Goal: Task Accomplishment & Management: Manage account settings

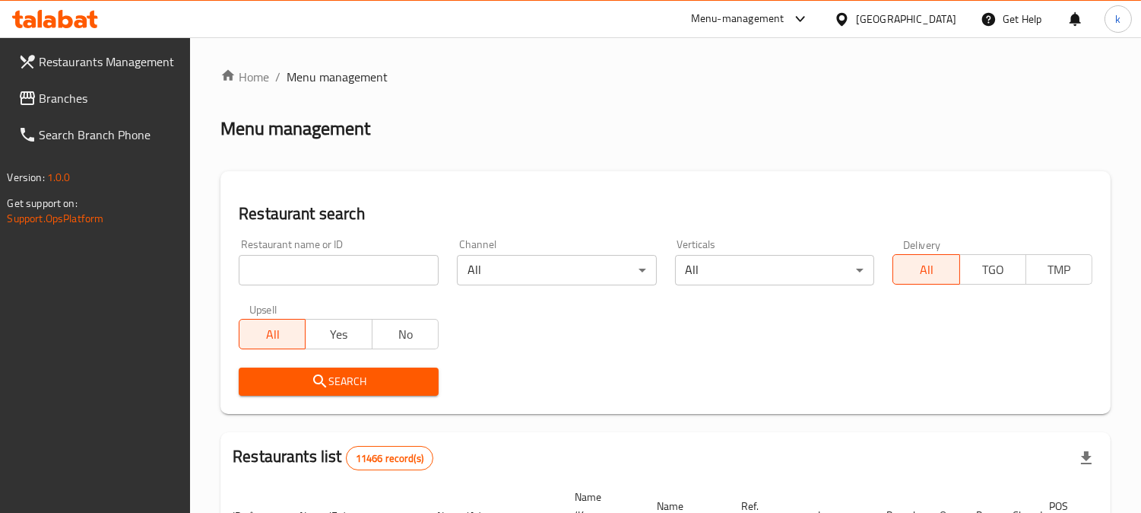
drag, startPoint x: 307, startPoint y: 271, endPoint x: 309, endPoint y: 202, distance: 70.0
click at [307, 271] on input "search" at bounding box center [339, 270] width 200 height 30
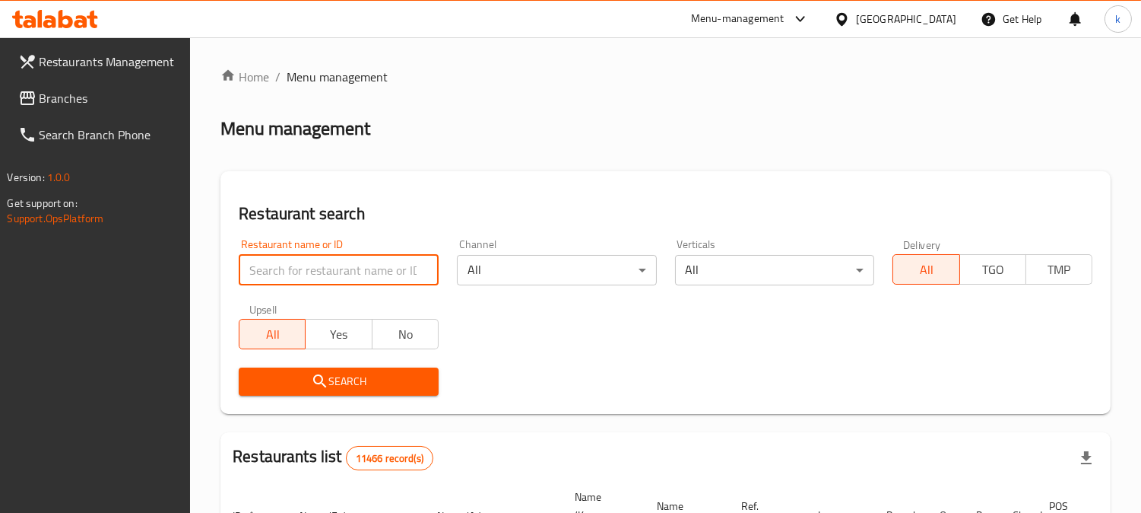
paste input "Kulera ba qimay Xwani Miwan"
click at [370, 393] on button "Search" at bounding box center [339, 381] width 200 height 28
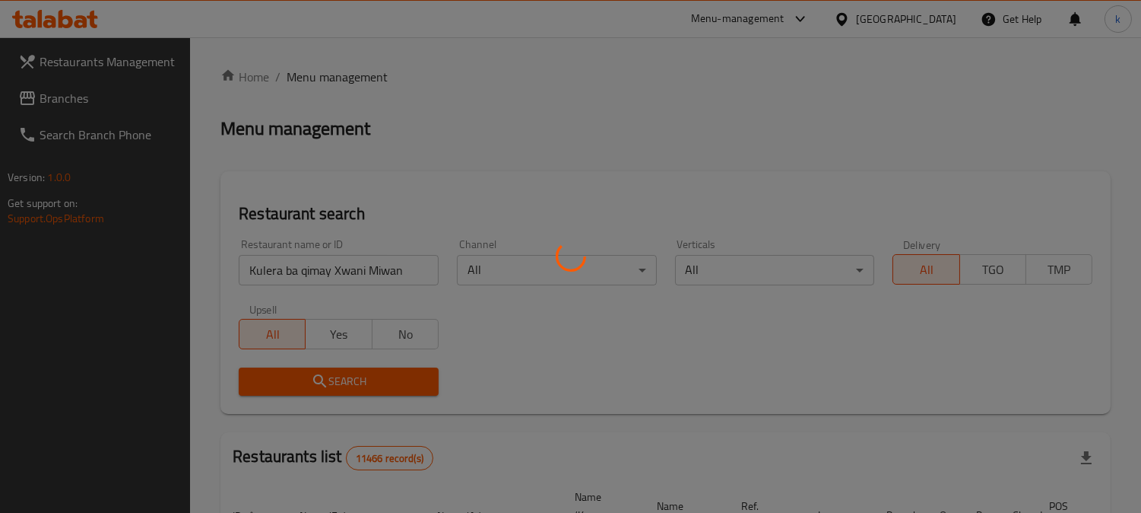
click at [370, 383] on div at bounding box center [570, 256] width 1141 height 513
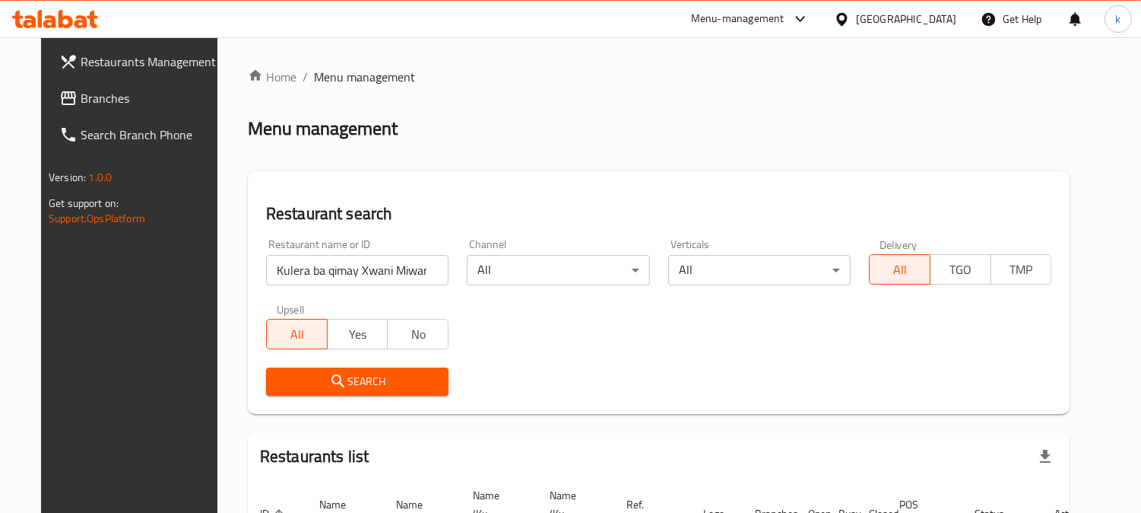
scroll to position [125, 0]
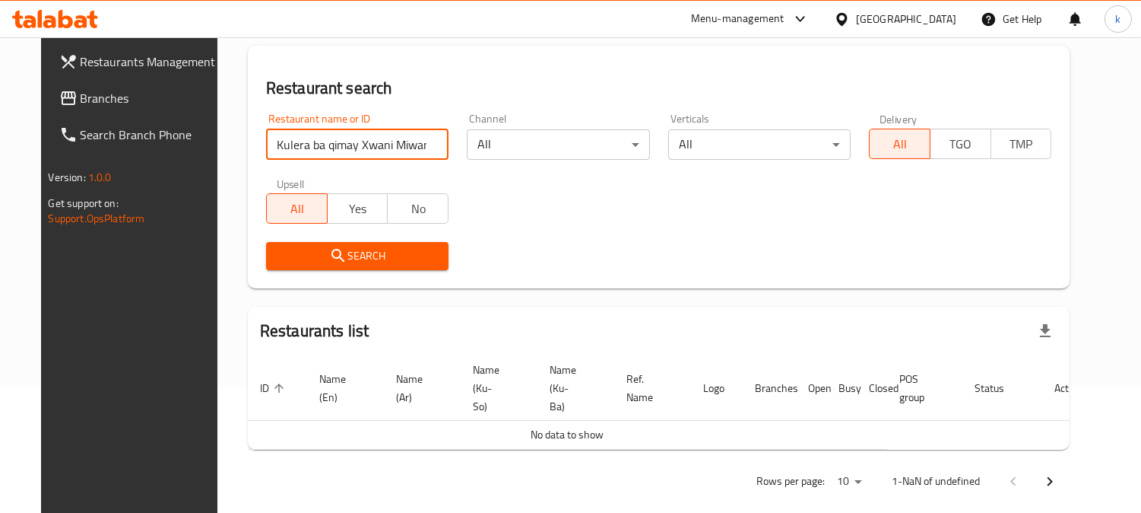
click at [390, 137] on input "Kulera ba qimay Xwani Miwan" at bounding box center [357, 144] width 182 height 30
type input "Kulera ba qimay Xwani M"
click button "Search" at bounding box center [357, 256] width 182 height 28
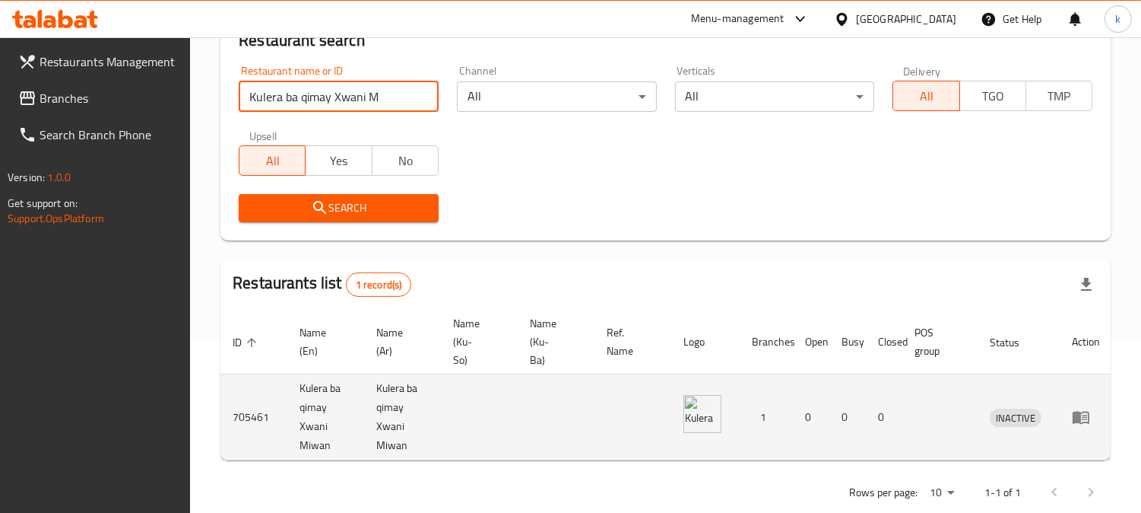
scroll to position [215, 0]
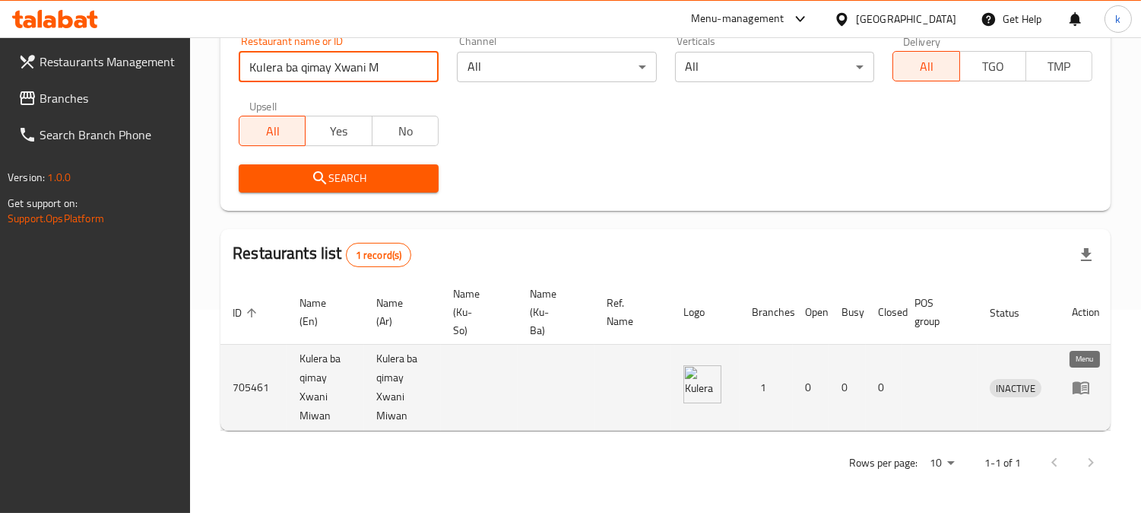
click at [1088, 378] on icon "enhanced table" at bounding box center [1081, 387] width 18 height 18
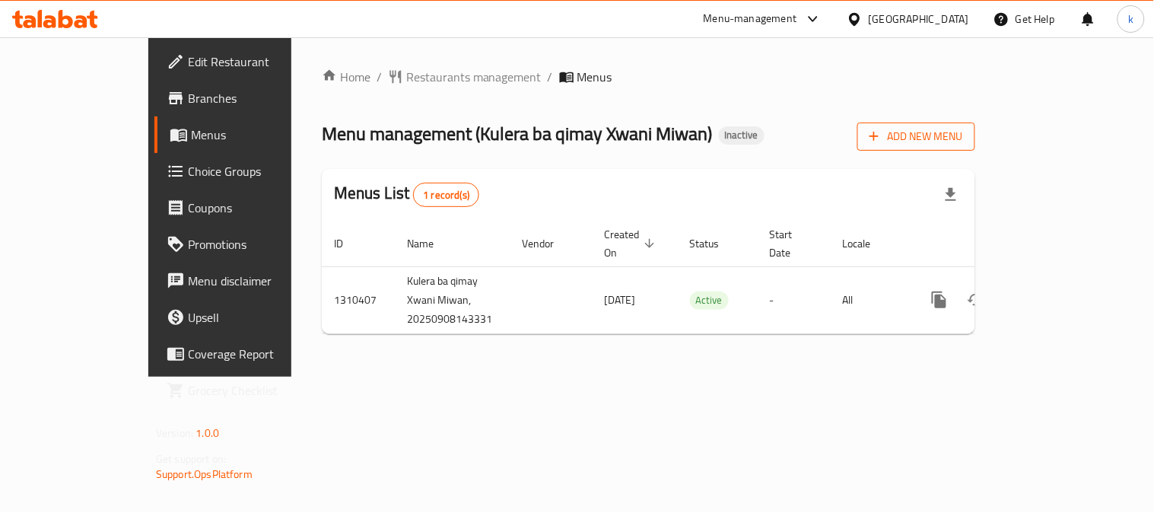
click at [963, 127] on span "Add New Menu" at bounding box center [916, 136] width 94 height 19
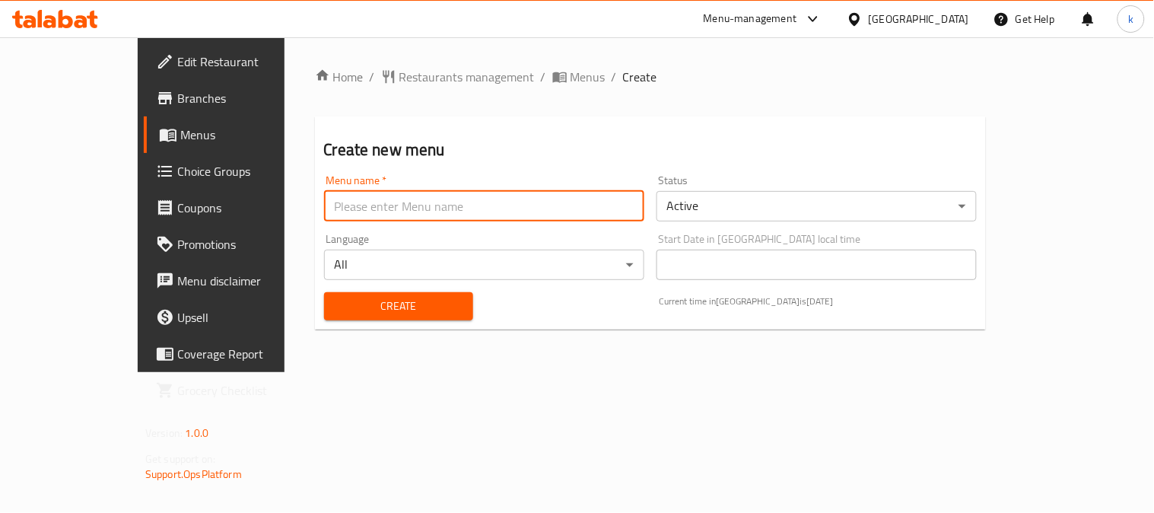
click at [337, 218] on input "text" at bounding box center [484, 206] width 320 height 30
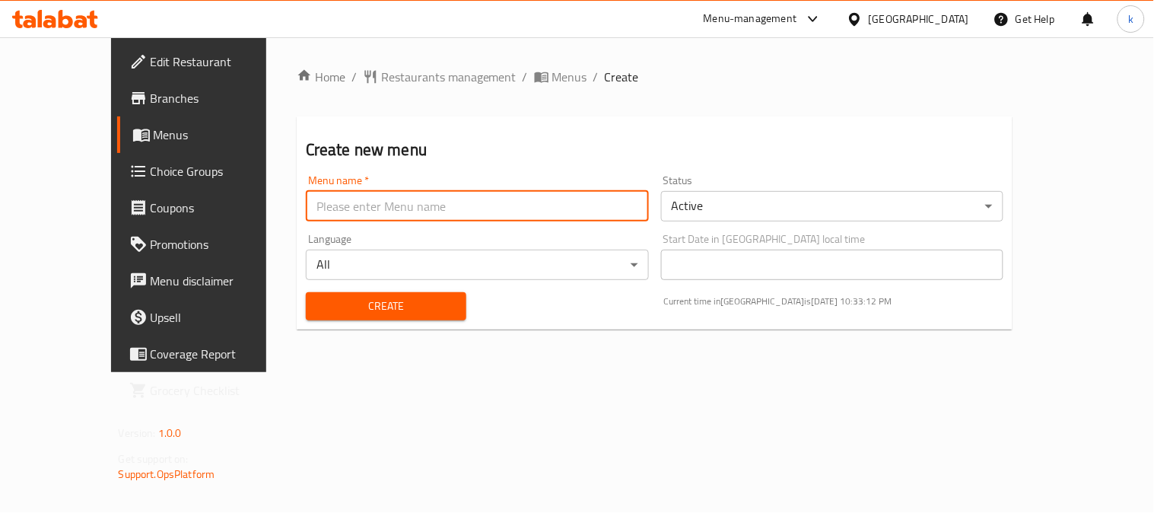
click at [306, 206] on input "text" at bounding box center [477, 206] width 343 height 30
type input "[PERSON_NAME]"
click at [318, 304] on span "Create" at bounding box center [386, 306] width 136 height 19
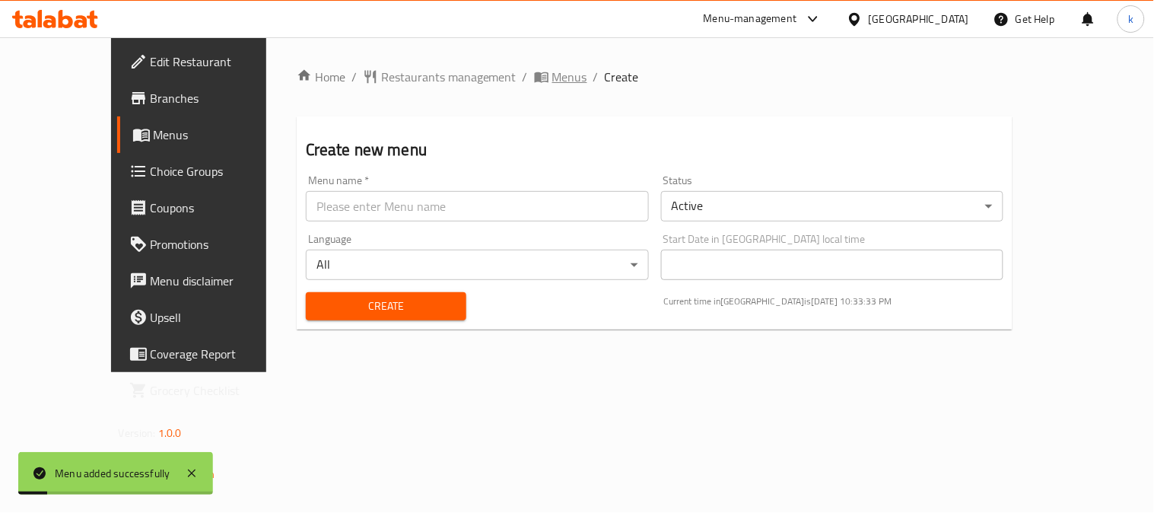
click at [552, 68] on span "Menus" at bounding box center [569, 77] width 35 height 18
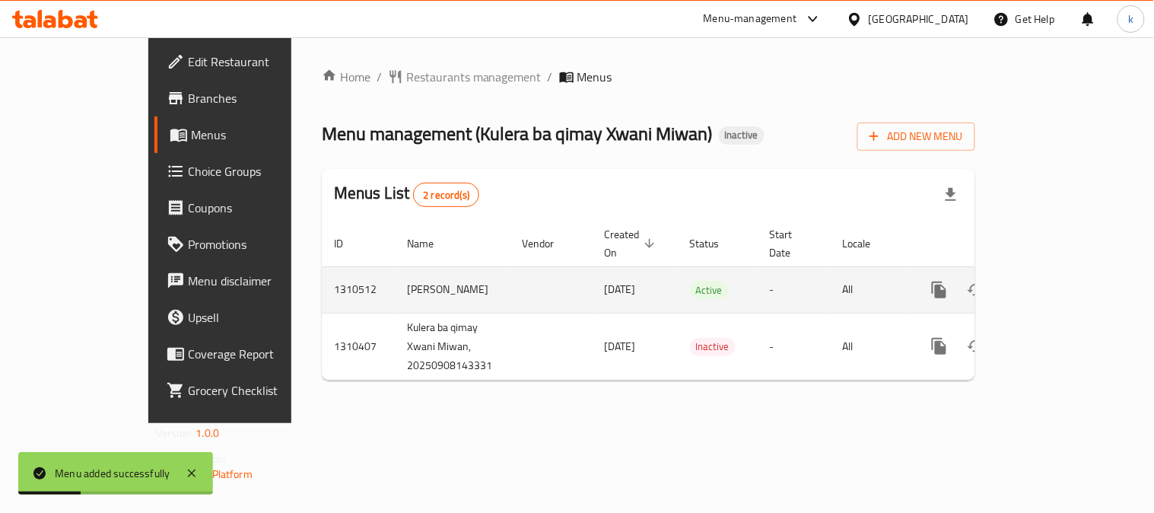
click at [1067, 271] on link "enhanced table" at bounding box center [1048, 289] width 36 height 36
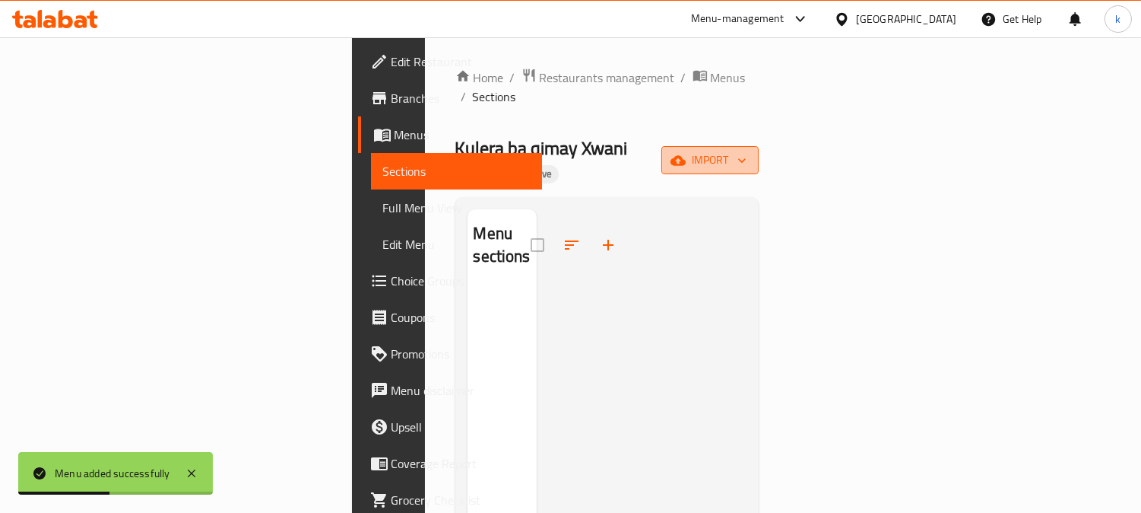
click at [759, 146] on button "import" at bounding box center [710, 160] width 97 height 28
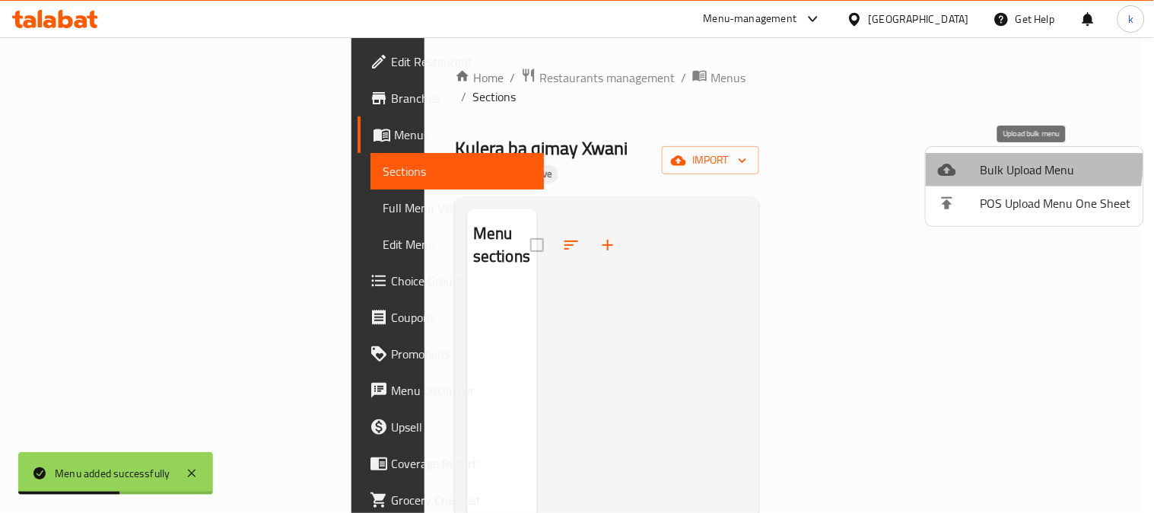
click at [975, 163] on div at bounding box center [959, 169] width 43 height 18
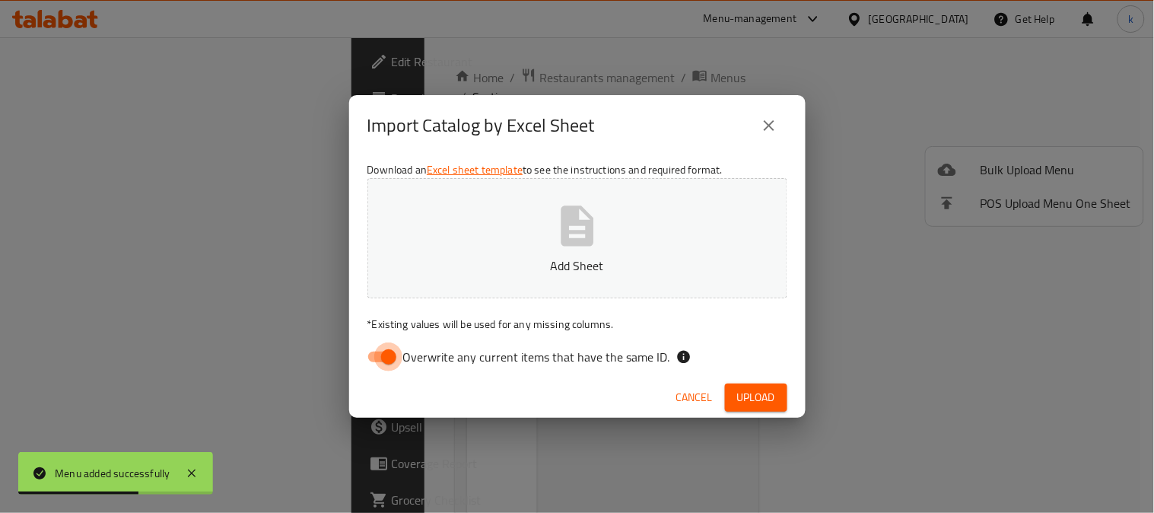
drag, startPoint x: 390, startPoint y: 351, endPoint x: 484, endPoint y: 217, distance: 164.3
click at [390, 348] on input "Overwrite any current items that have the same ID." at bounding box center [388, 356] width 87 height 29
checkbox input "false"
click at [484, 216] on button "Add Sheet" at bounding box center [577, 238] width 420 height 120
click at [754, 384] on button "Upload" at bounding box center [756, 397] width 62 height 28
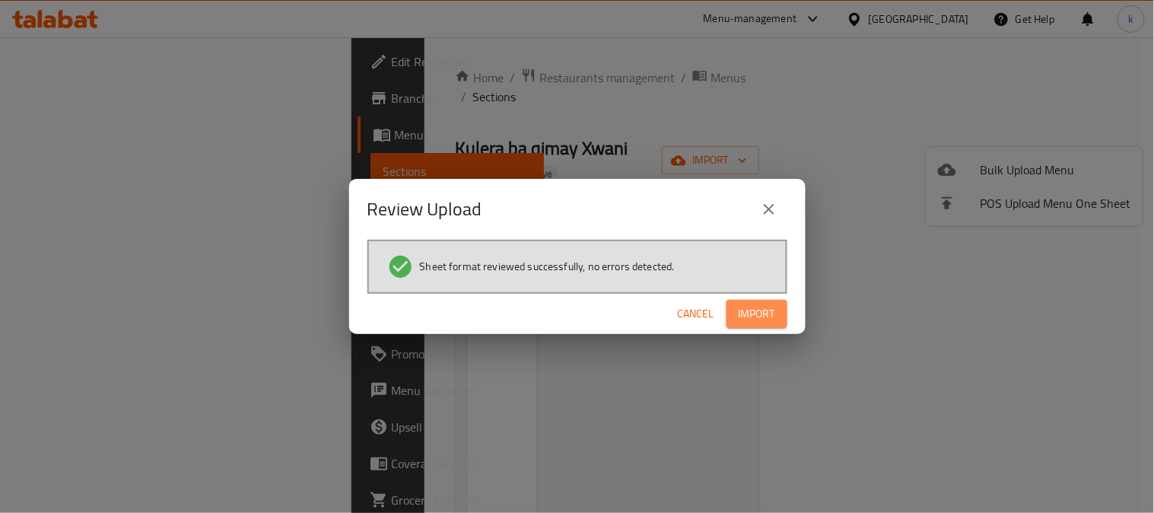
click at [779, 305] on button "Import" at bounding box center [756, 314] width 61 height 28
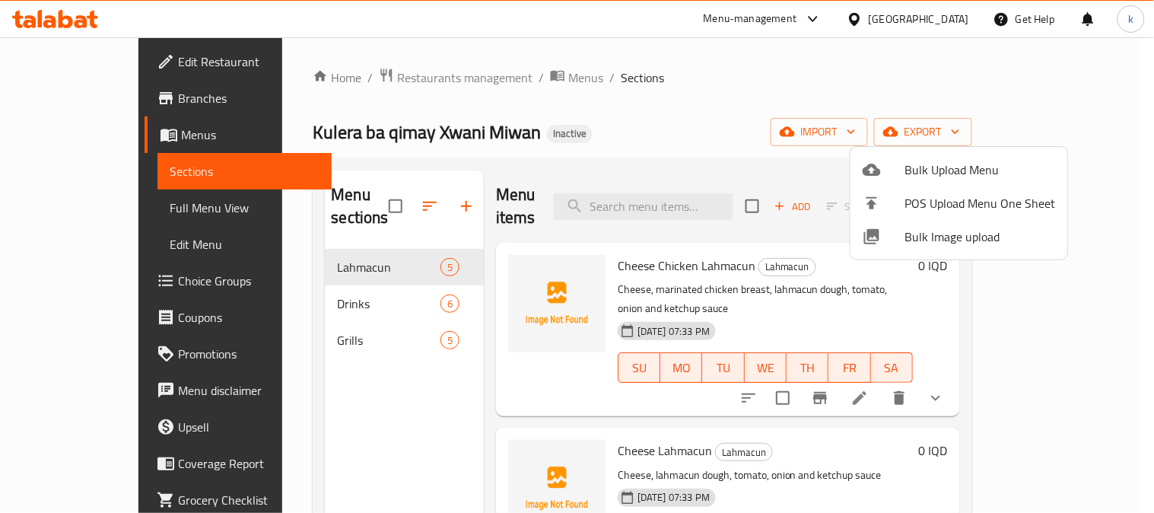
click at [662, 111] on div at bounding box center [577, 256] width 1154 height 513
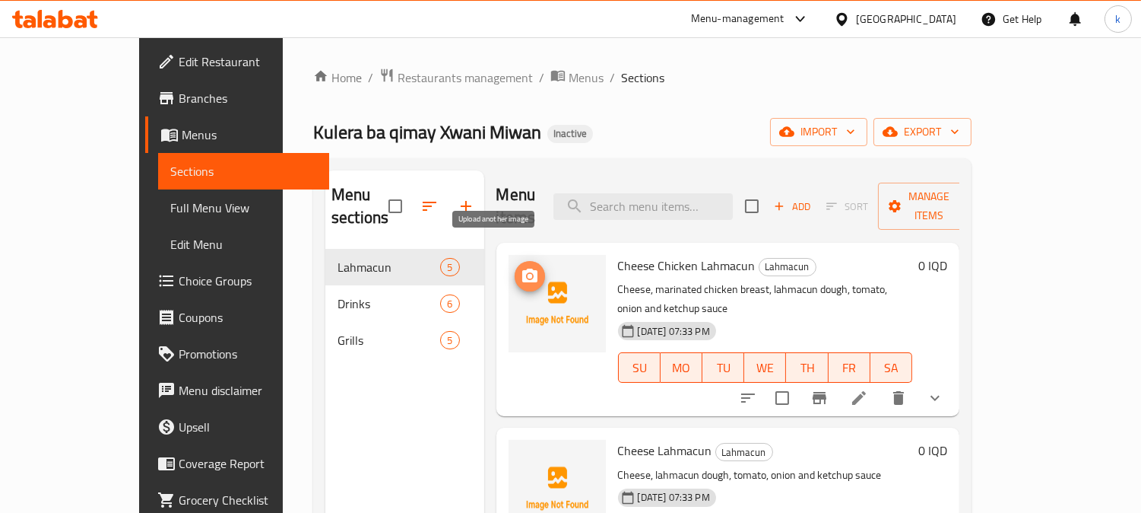
click at [521, 267] on icon "upload picture" at bounding box center [530, 276] width 18 height 18
click at [522, 268] on icon "upload picture" at bounding box center [529, 275] width 15 height 14
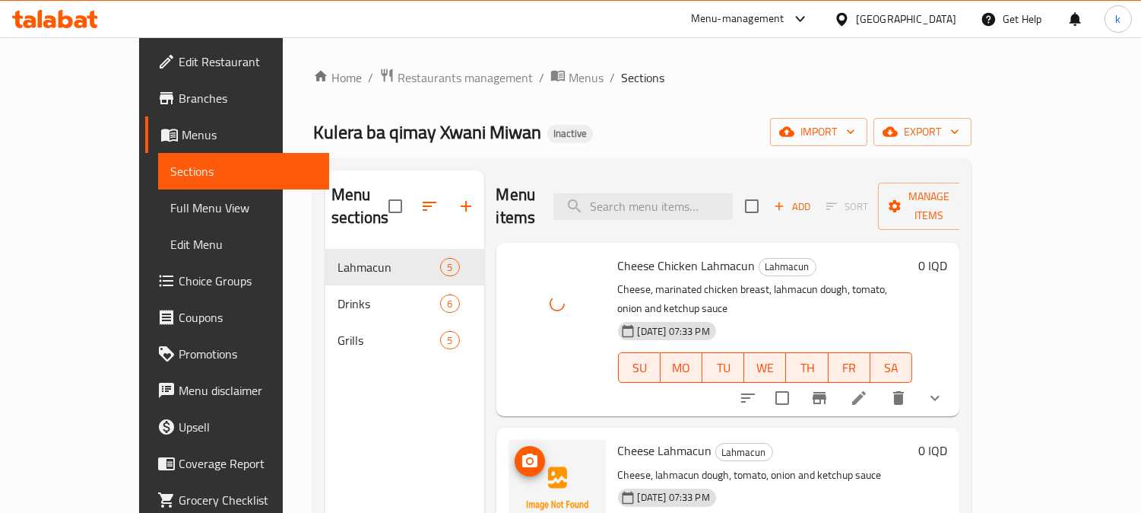
click at [509, 440] on img at bounding box center [557, 488] width 97 height 97
click at [522, 453] on icon "upload picture" at bounding box center [529, 460] width 15 height 14
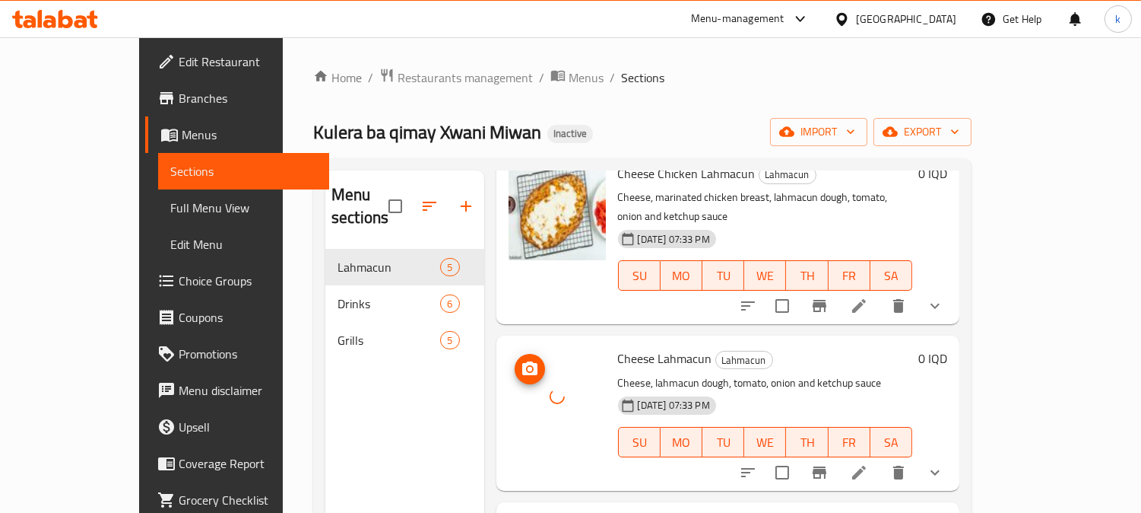
scroll to position [141, 0]
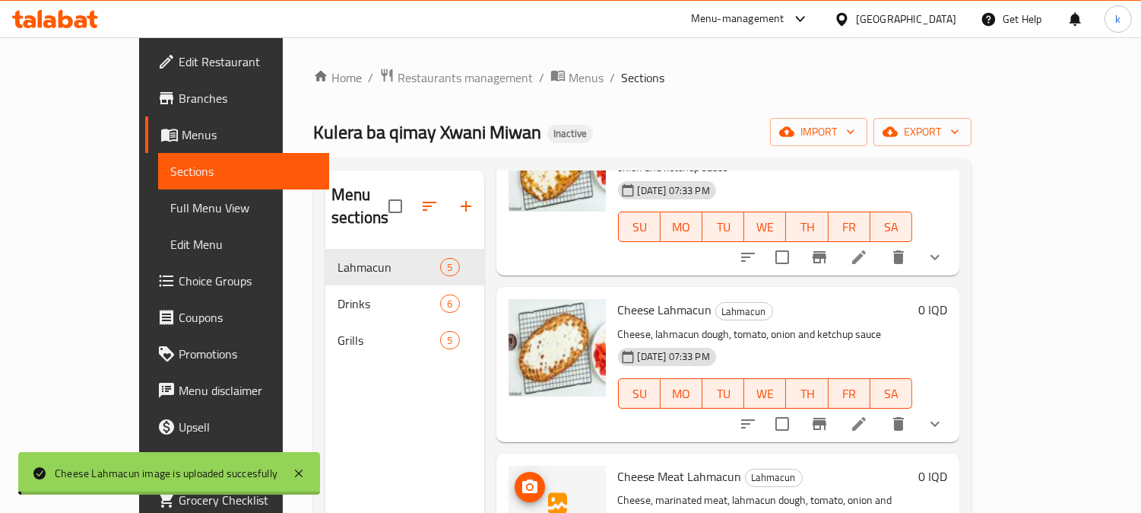
click at [509, 465] on img at bounding box center [557, 513] width 97 height 97
click at [522, 479] on icon "upload picture" at bounding box center [529, 486] width 15 height 14
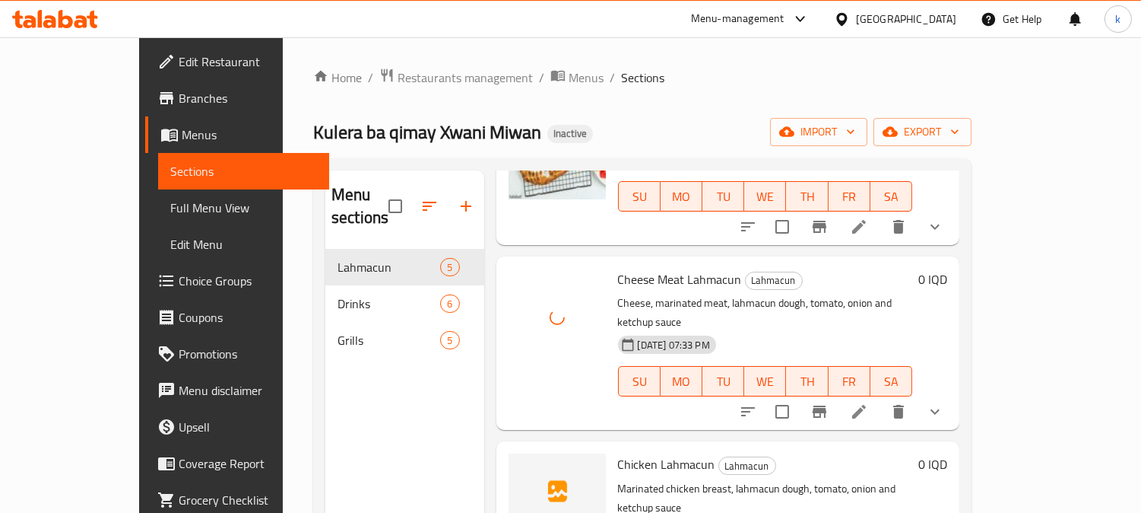
scroll to position [354, 0]
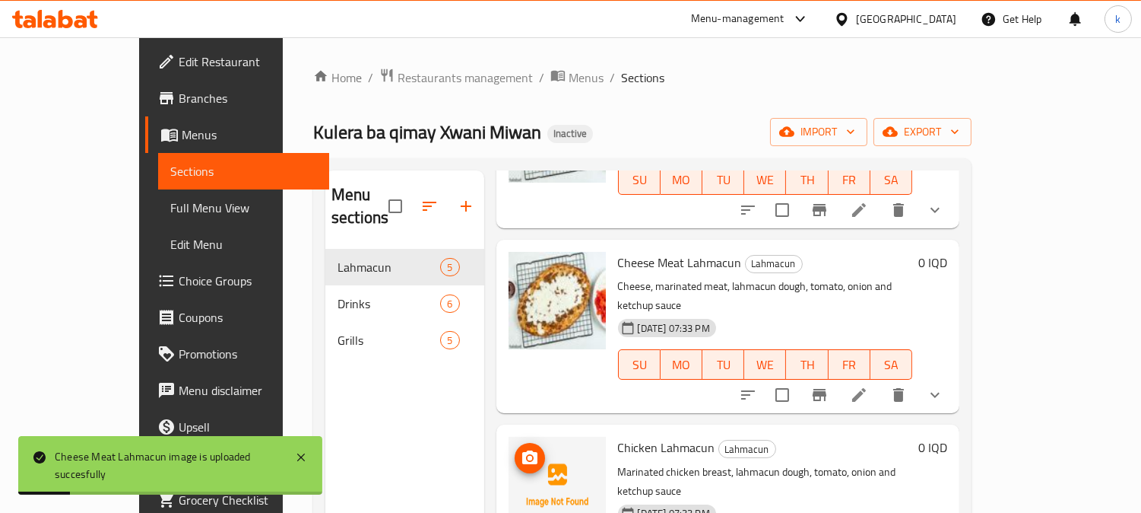
click at [521, 449] on icon "upload picture" at bounding box center [530, 458] width 18 height 18
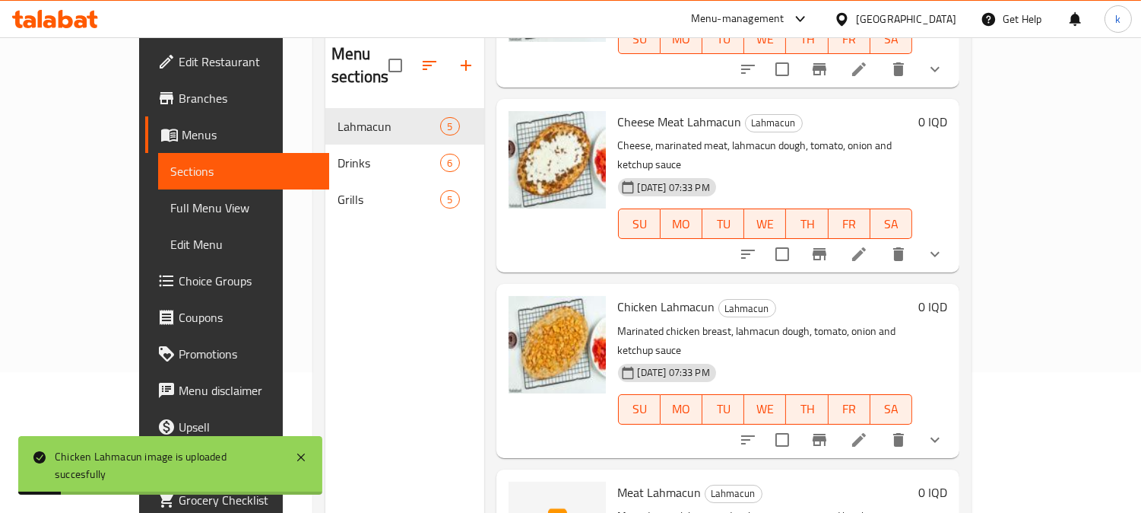
scroll to position [213, 0]
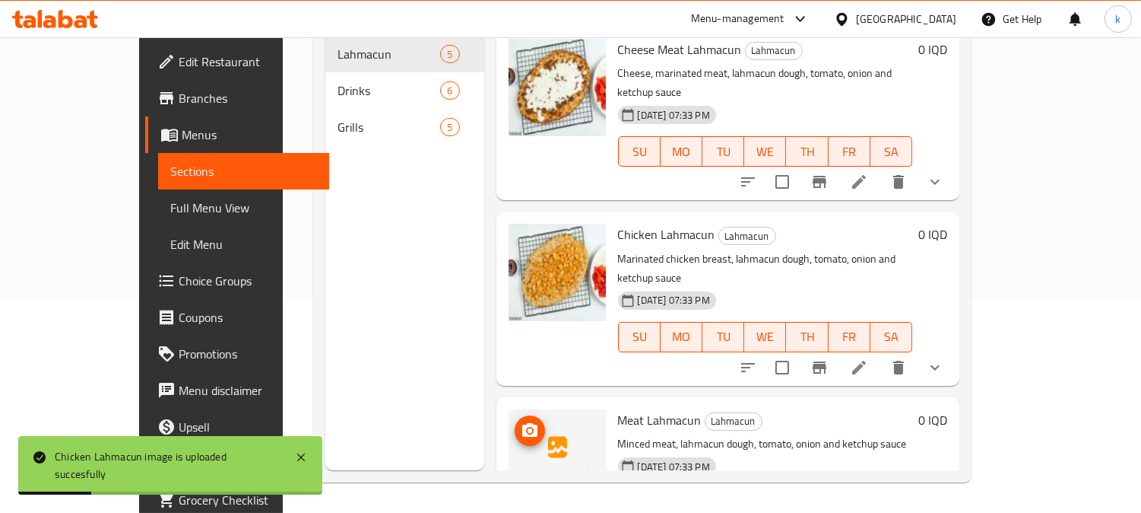
click at [522, 423] on icon "upload picture" at bounding box center [529, 430] width 15 height 14
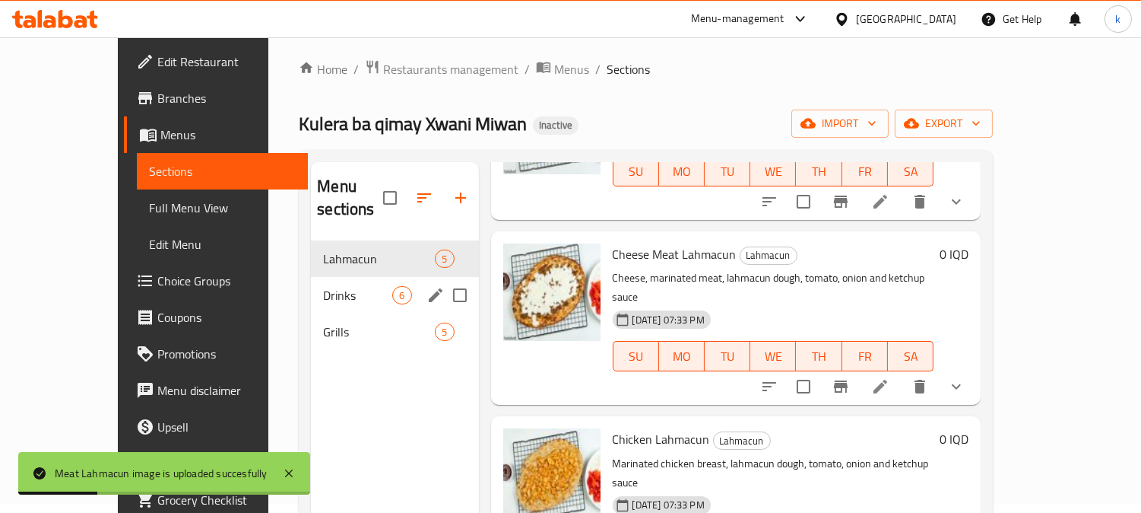
scroll to position [0, 0]
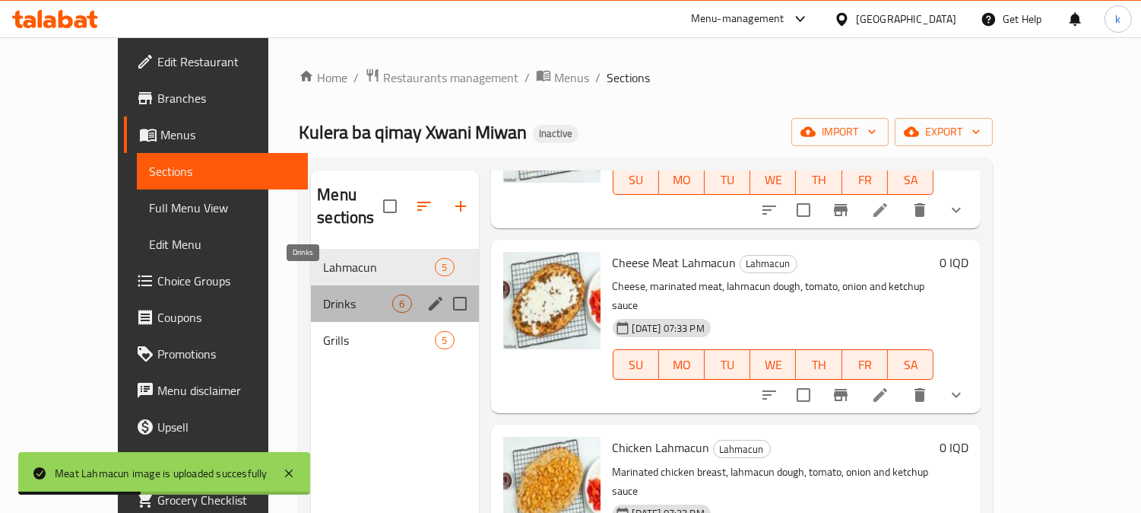
click at [348, 294] on span "Drinks" at bounding box center [357, 303] width 69 height 18
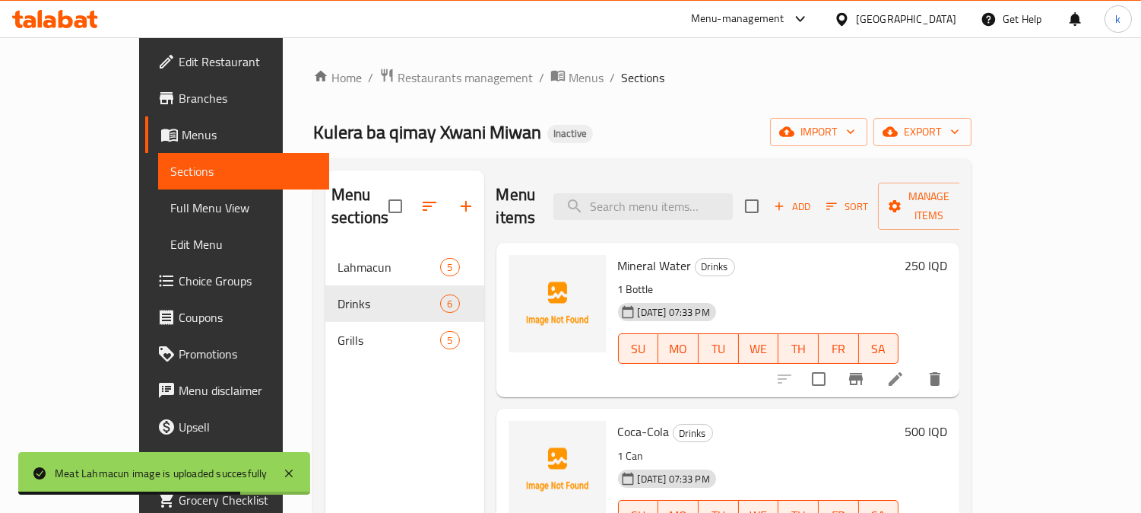
click at [641, 254] on span "Mineral Water" at bounding box center [655, 265] width 74 height 23
copy h6 "Water"
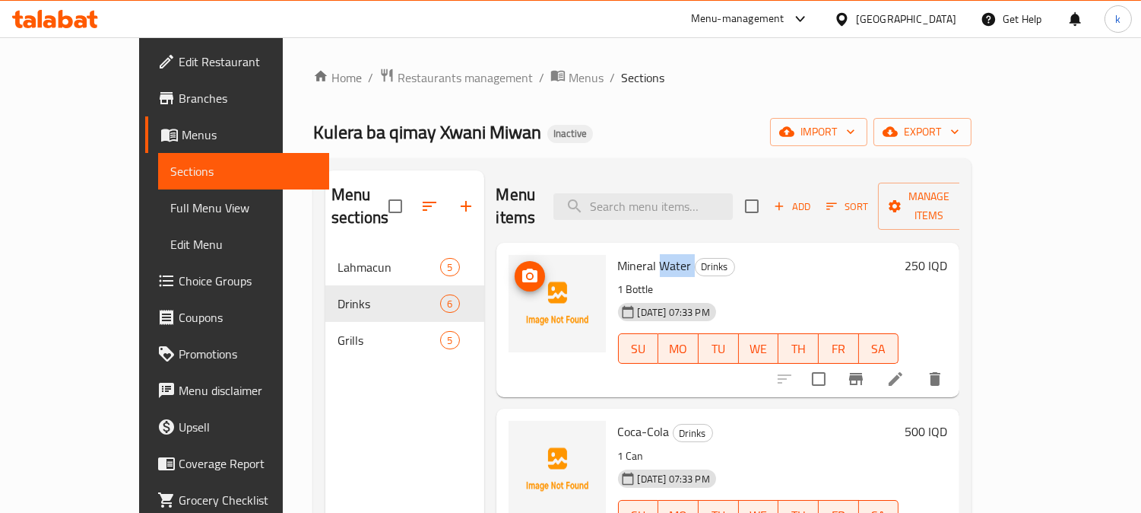
click at [527, 274] on circle "upload picture" at bounding box center [529, 276] width 5 height 5
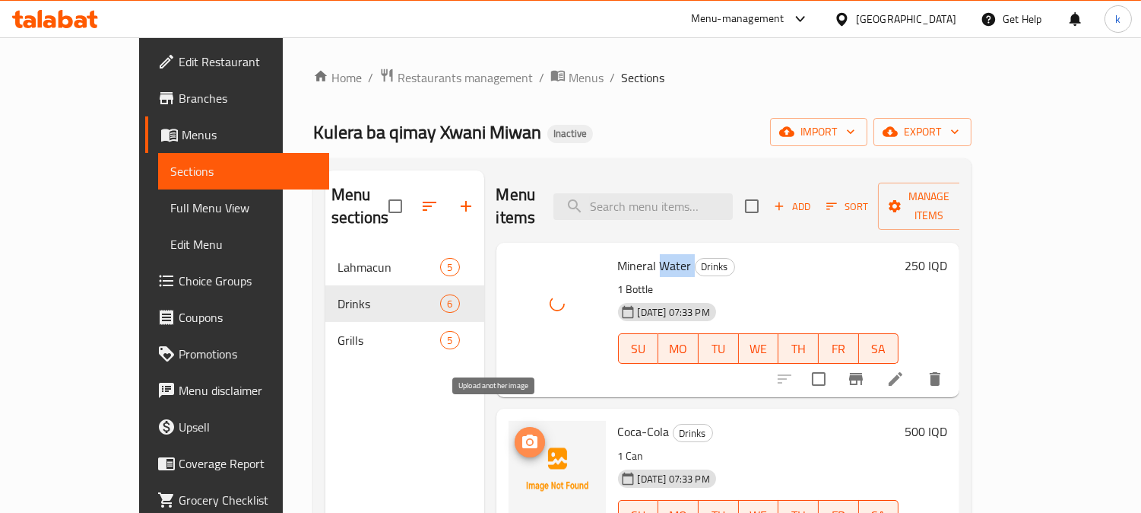
click at [522, 434] on icon "upload picture" at bounding box center [529, 441] width 15 height 14
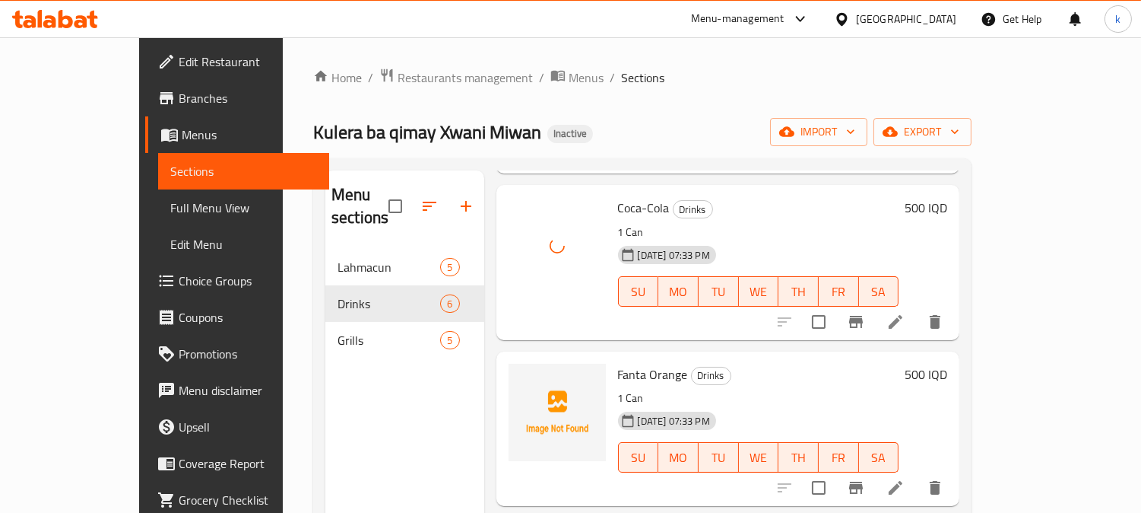
scroll to position [281, 0]
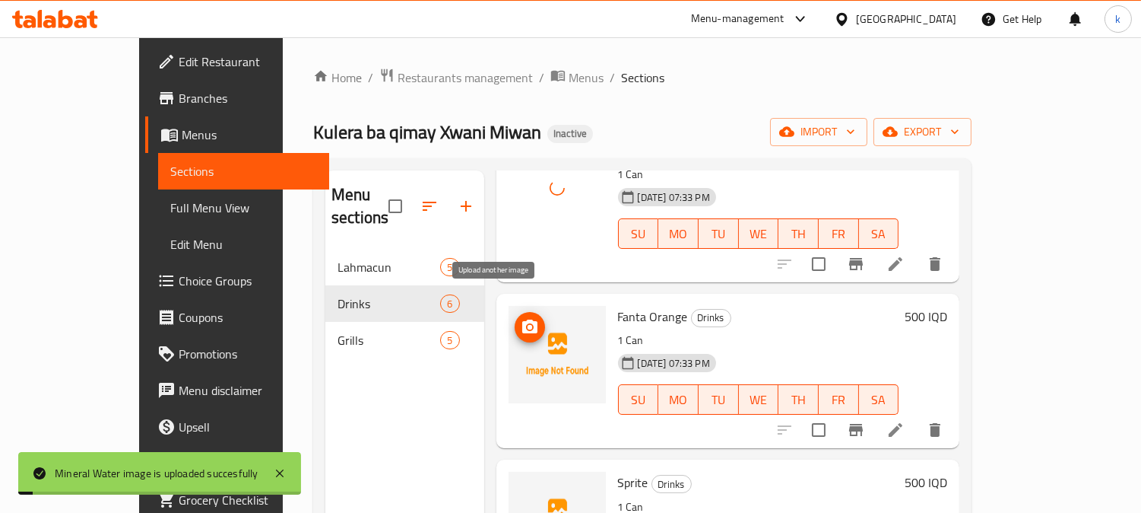
click at [522, 319] on icon "upload picture" at bounding box center [529, 326] width 15 height 14
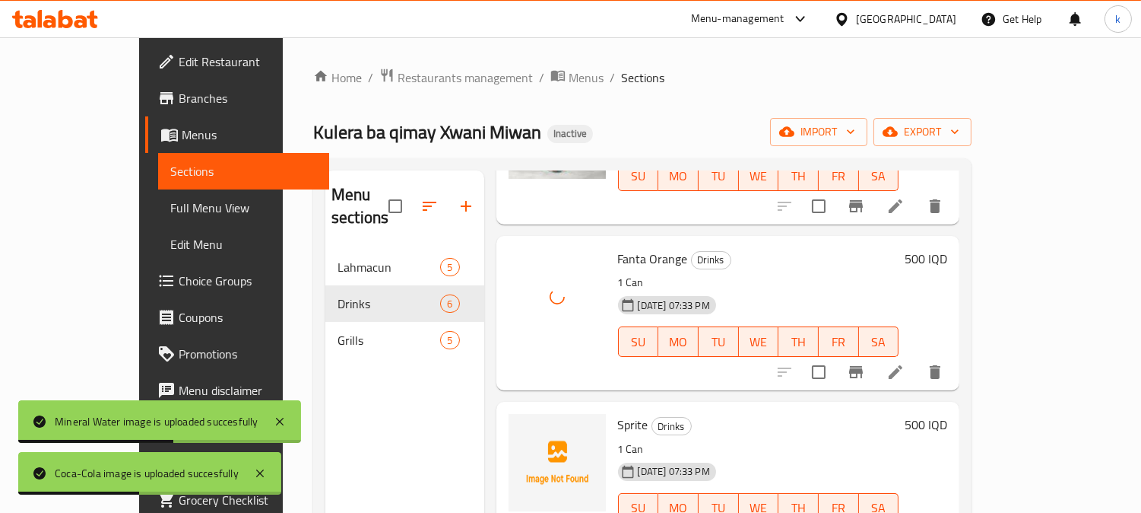
scroll to position [422, 0]
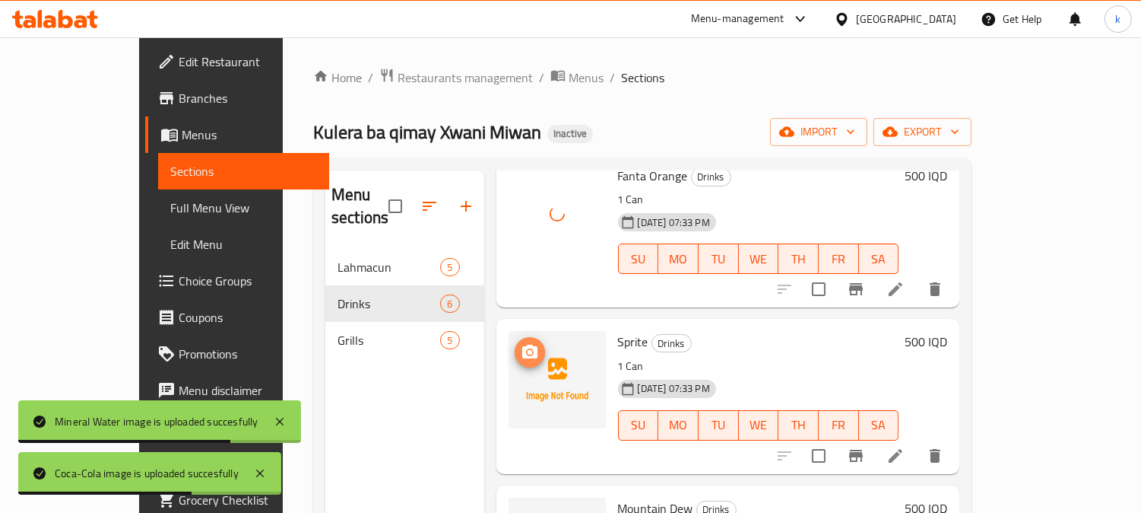
click at [522, 344] on icon "upload picture" at bounding box center [529, 351] width 15 height 14
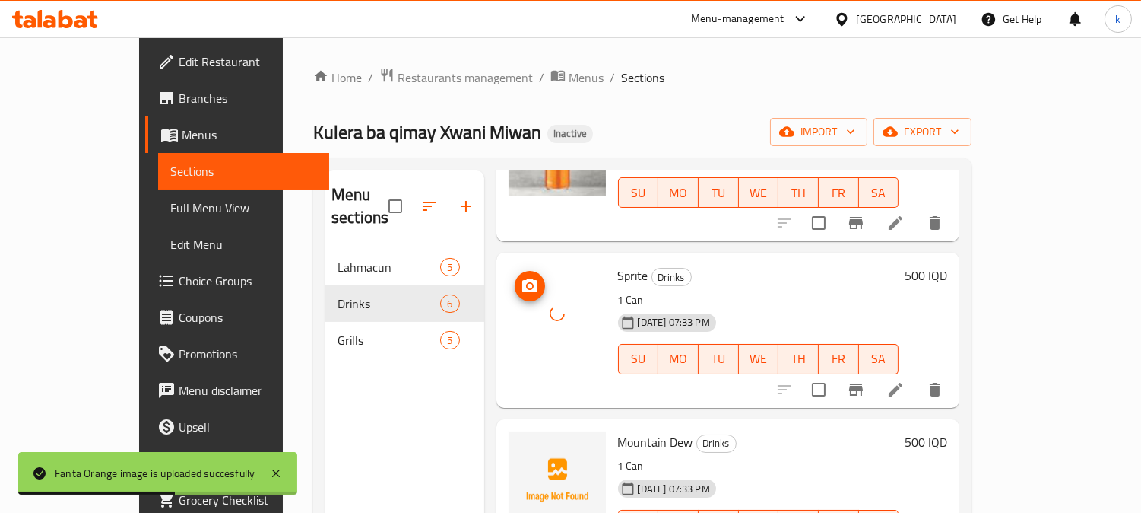
scroll to position [521, 0]
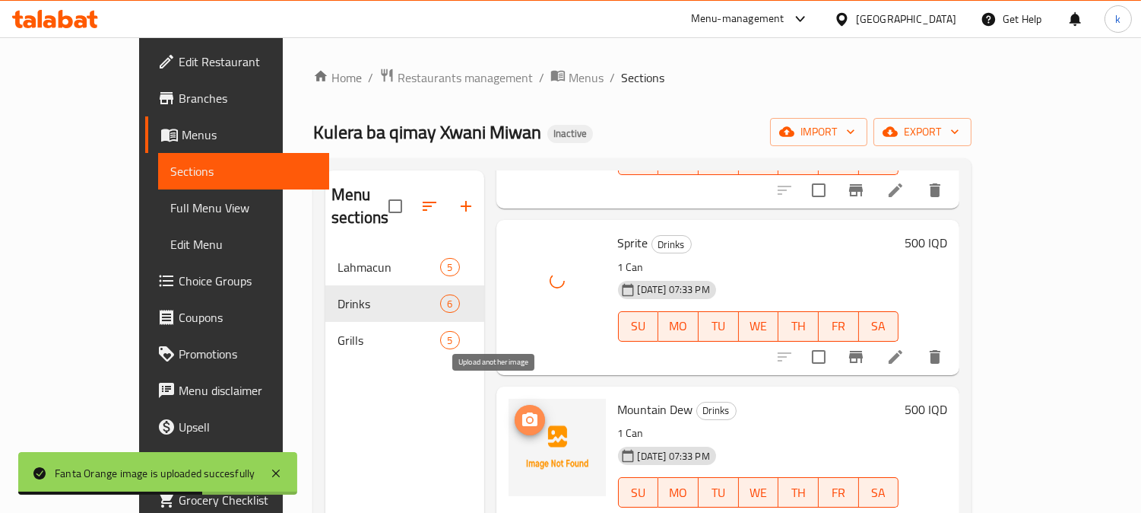
click at [521, 411] on icon "upload picture" at bounding box center [530, 420] width 18 height 18
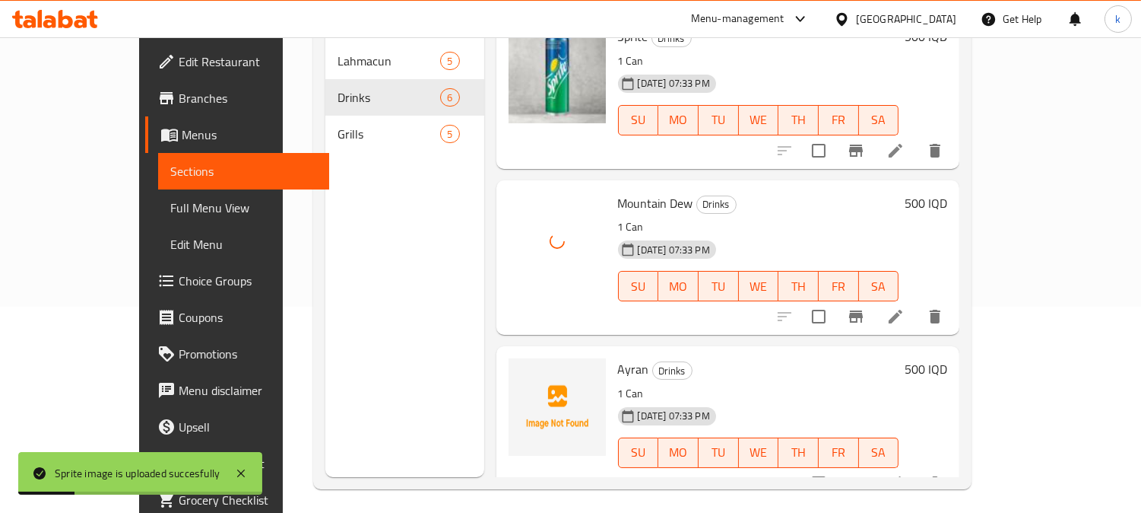
scroll to position [213, 0]
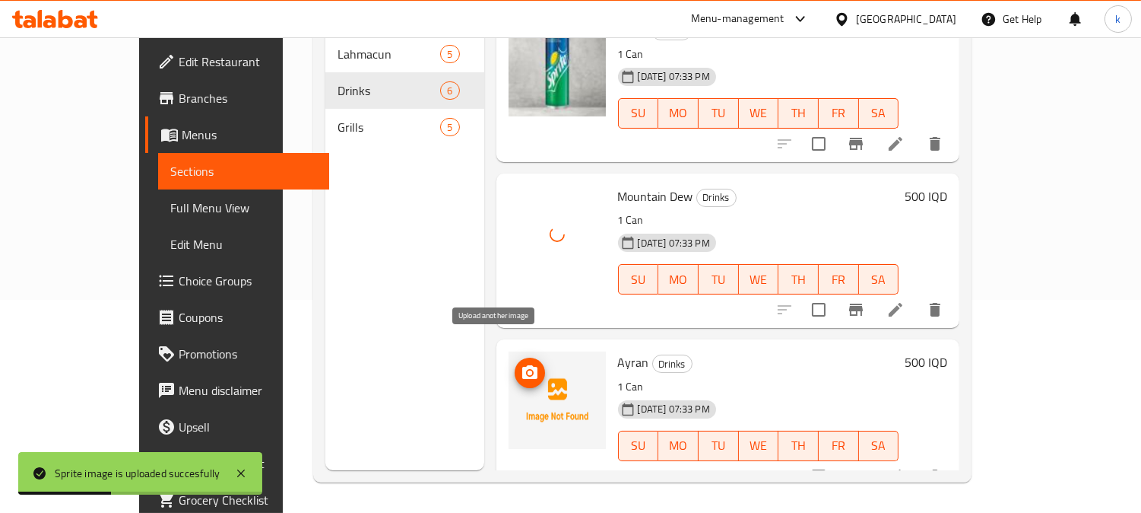
click at [521, 363] on icon "upload picture" at bounding box center [530, 372] width 18 height 18
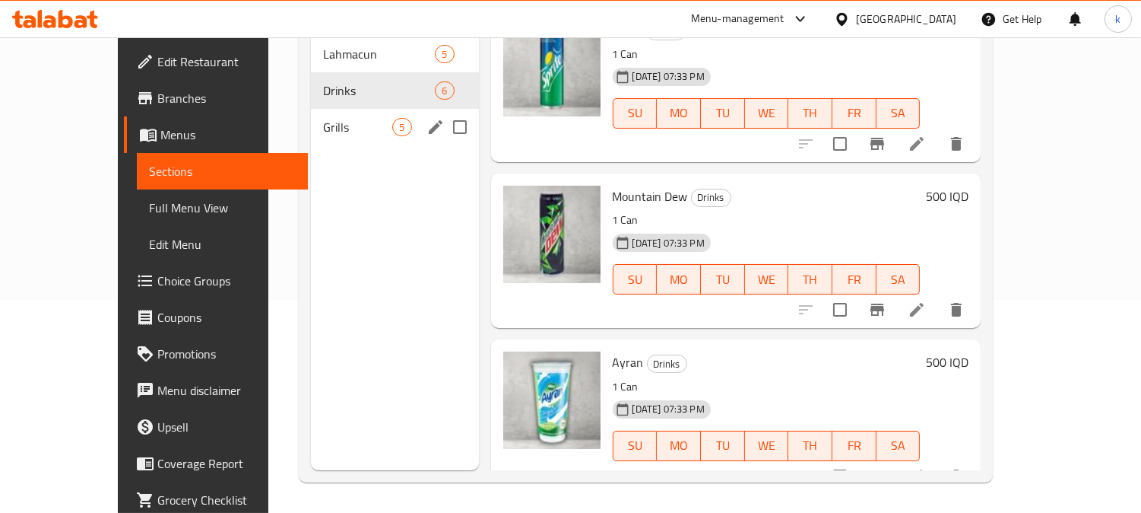
click at [311, 115] on div "Grills 5" at bounding box center [394, 127] width 167 height 36
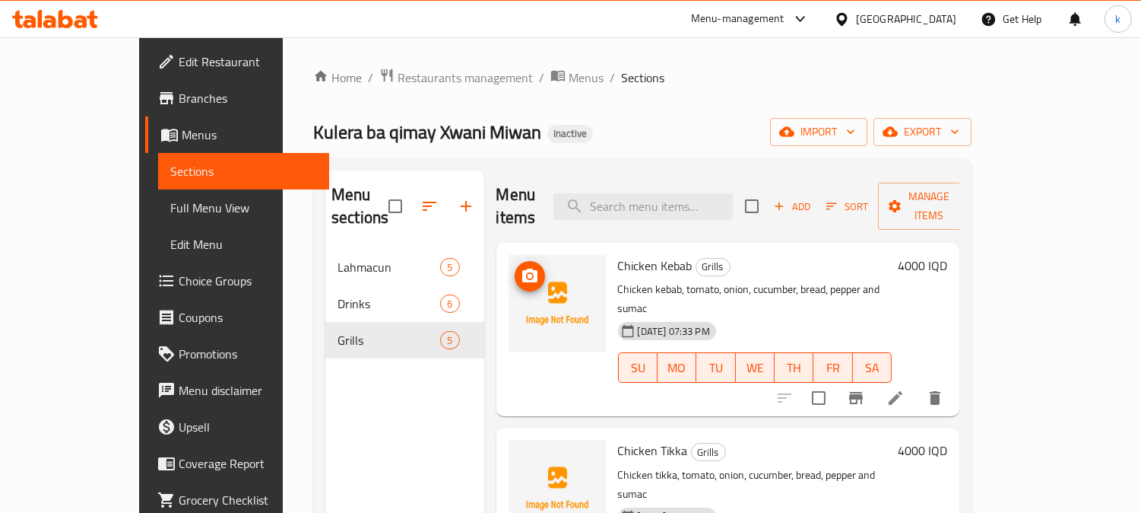
click at [522, 268] on icon "upload picture" at bounding box center [529, 275] width 15 height 14
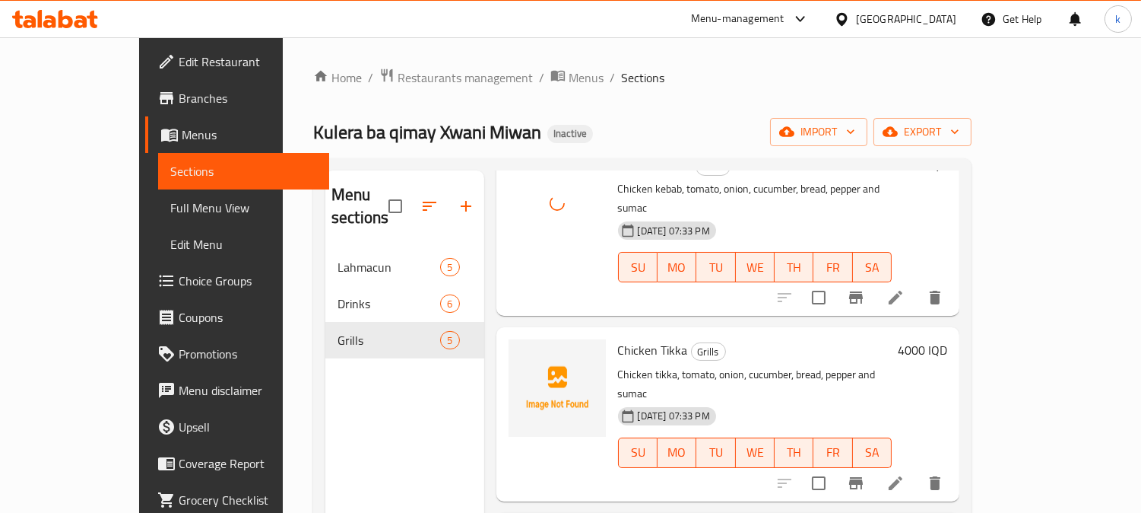
scroll to position [141, 0]
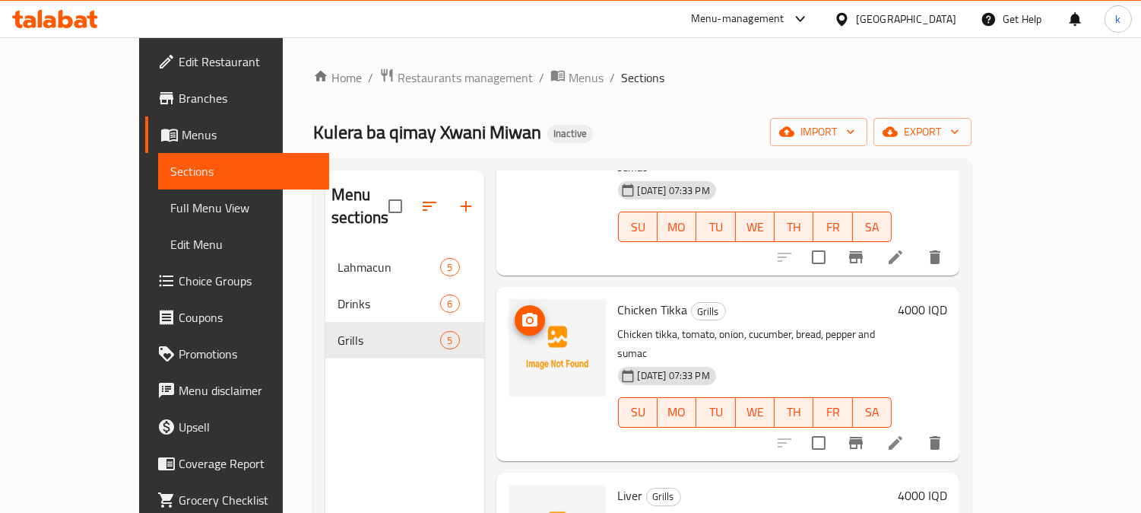
click at [527, 318] on circle "upload picture" at bounding box center [529, 320] width 5 height 5
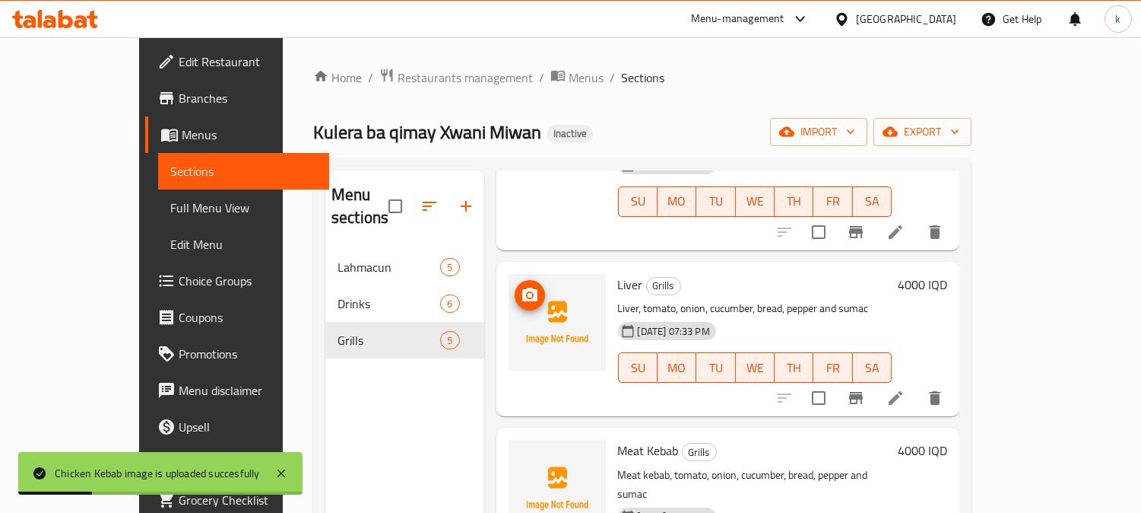
scroll to position [354, 0]
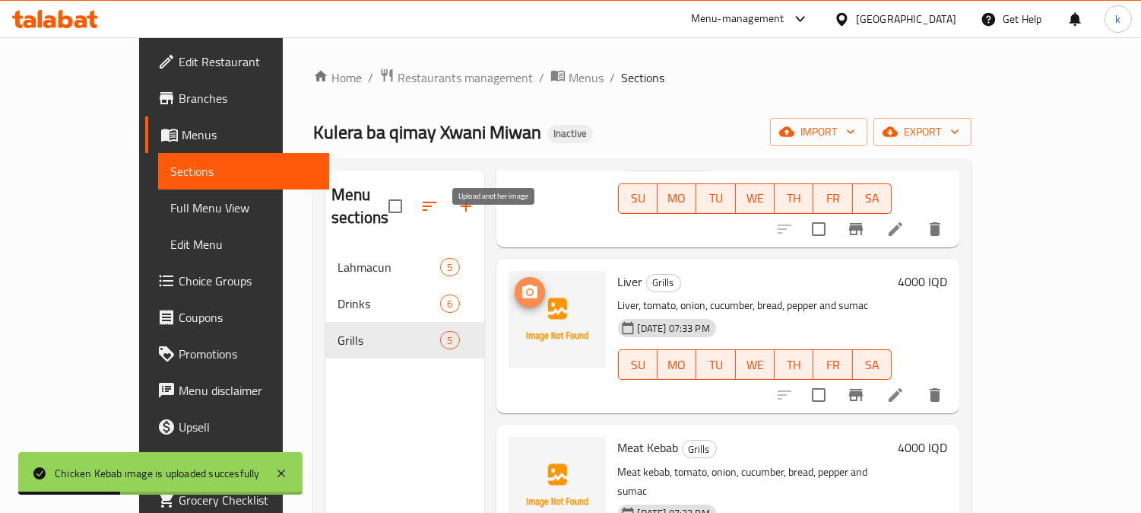
click at [515, 283] on span "upload picture" at bounding box center [530, 292] width 30 height 18
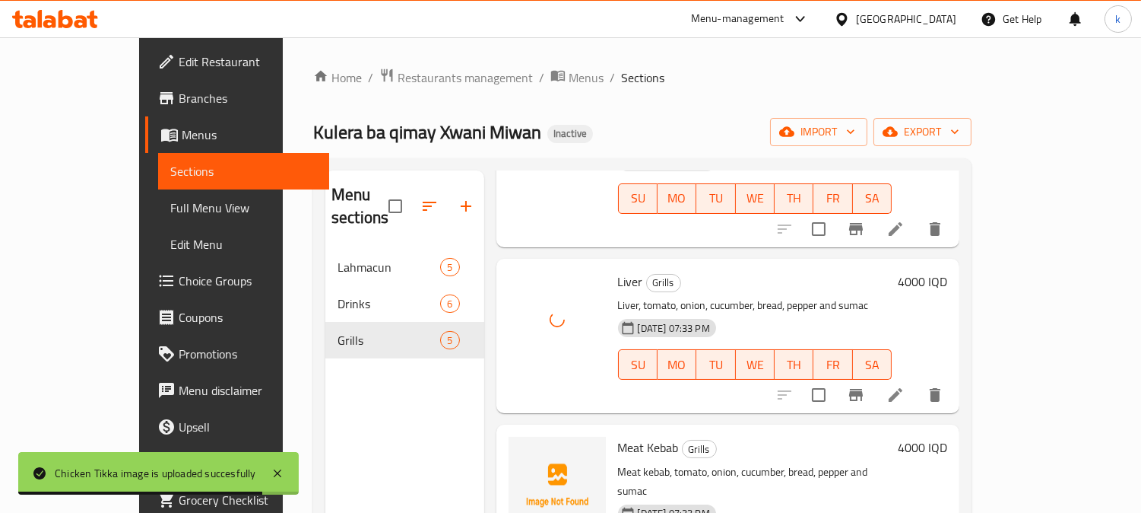
scroll to position [141, 0]
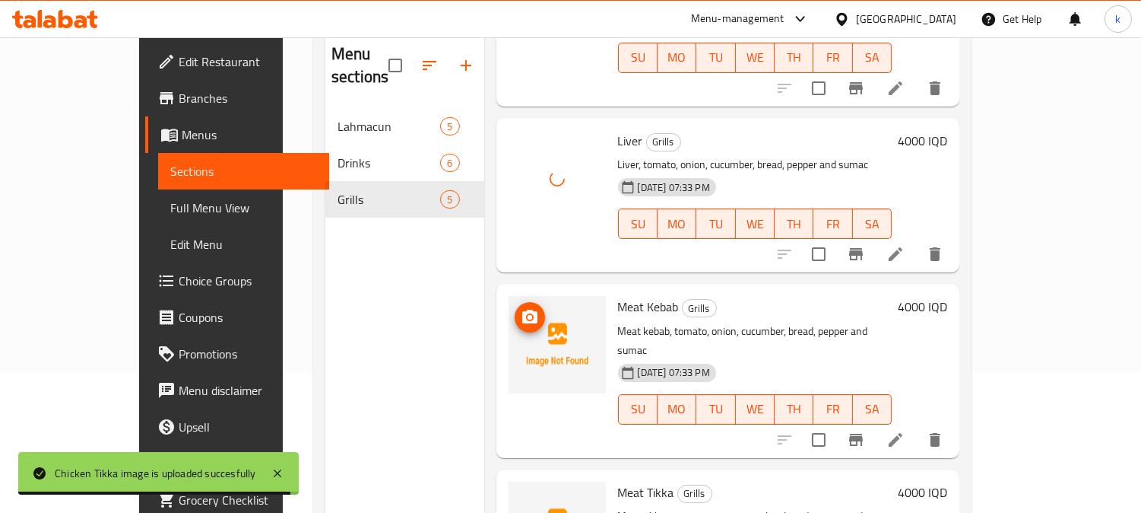
click at [522, 309] on icon "upload picture" at bounding box center [529, 316] width 15 height 14
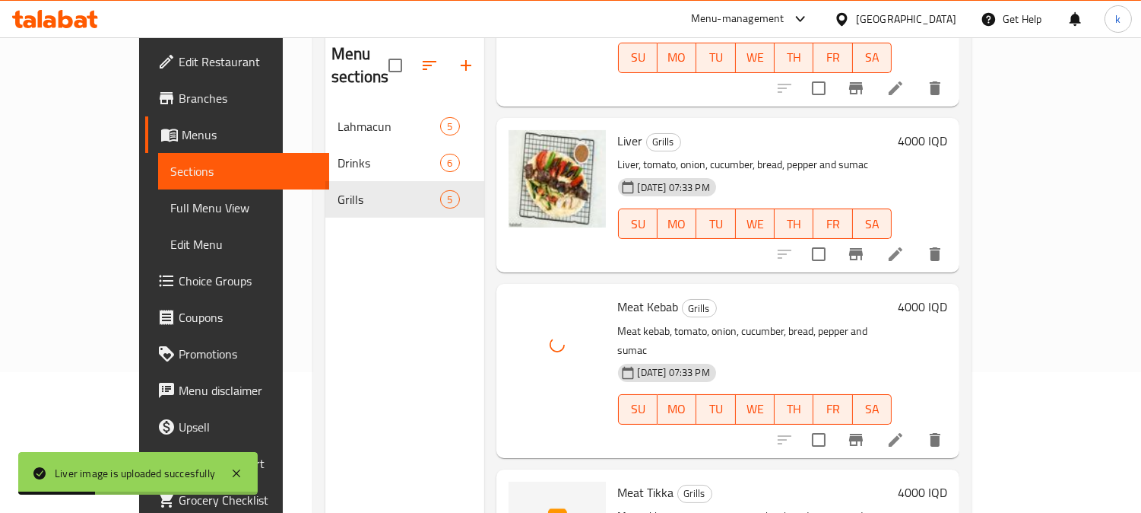
scroll to position [213, 0]
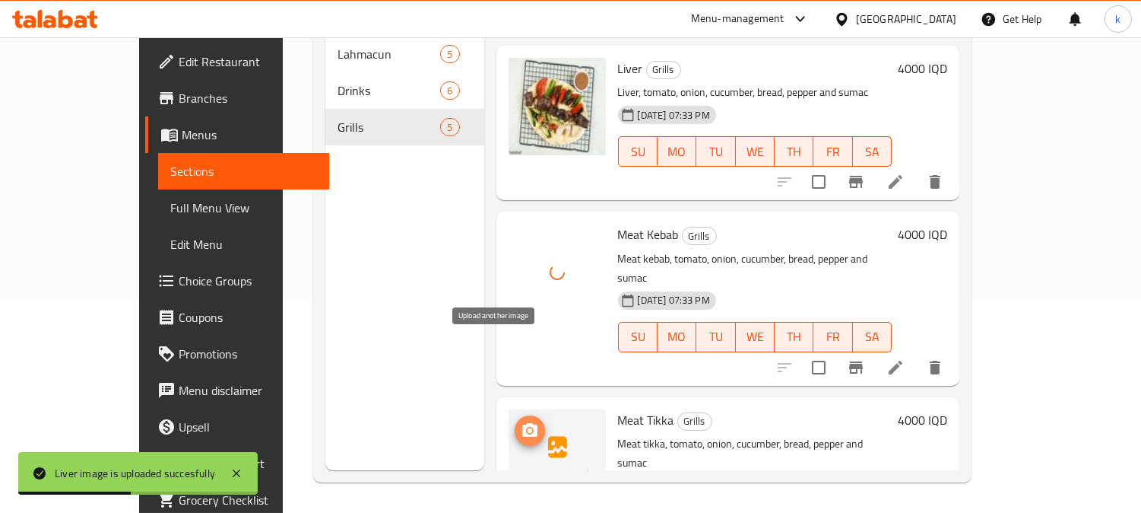
click at [522, 423] on icon "upload picture" at bounding box center [529, 430] width 15 height 14
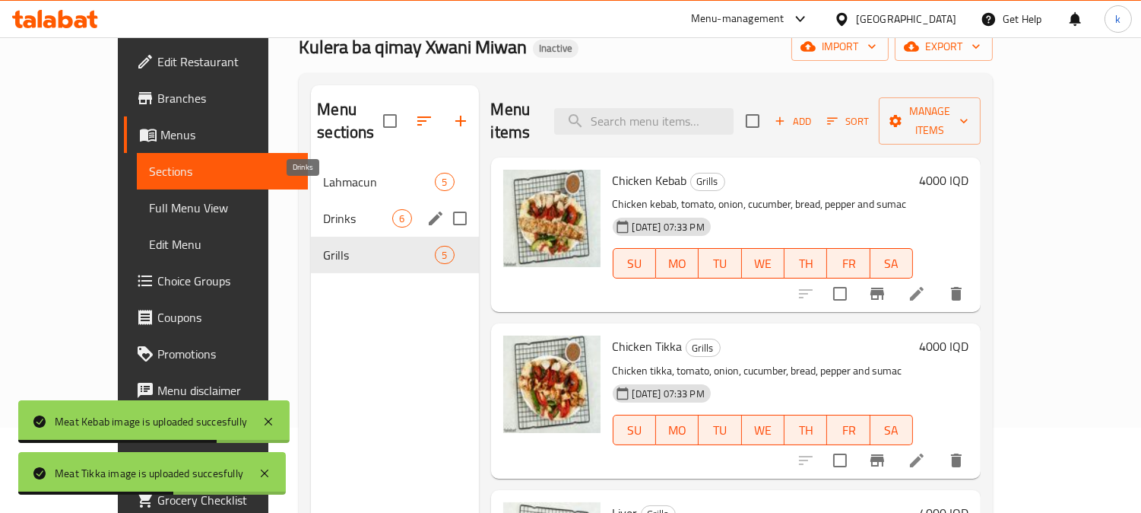
scroll to position [0, 0]
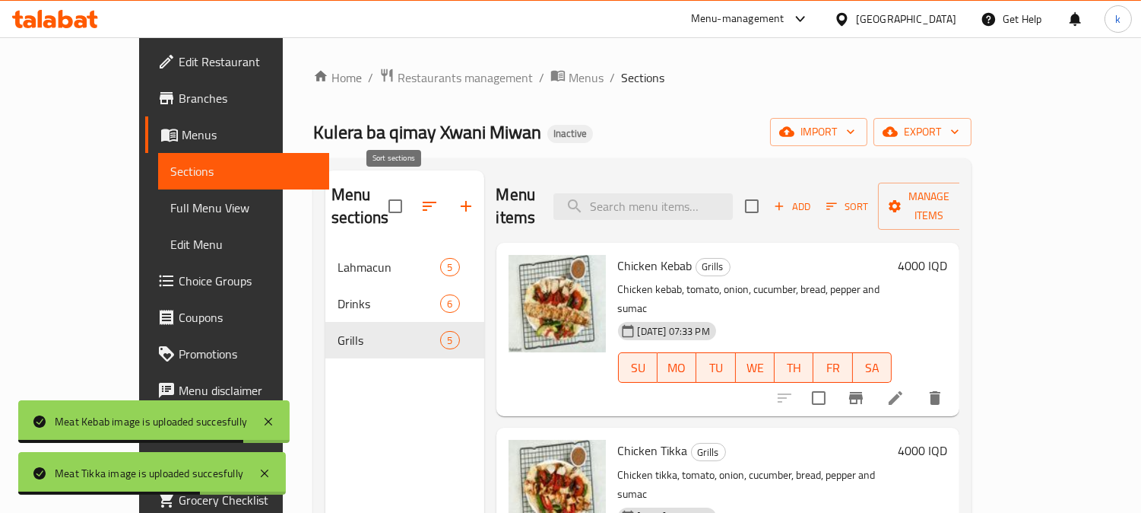
click at [421, 197] on icon "button" at bounding box center [430, 206] width 18 height 18
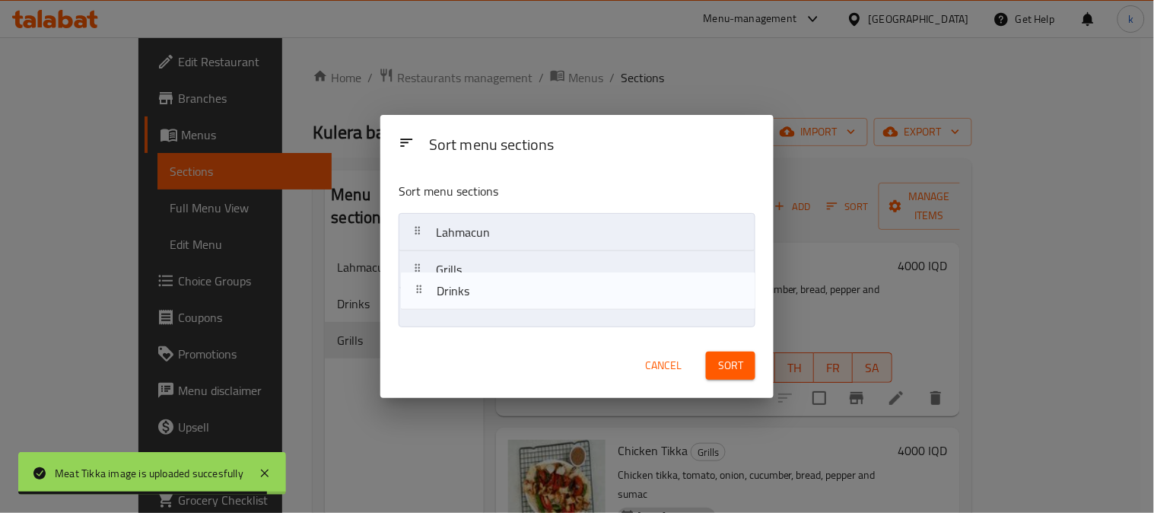
drag, startPoint x: 418, startPoint y: 272, endPoint x: 418, endPoint y: 313, distance: 40.3
click at [418, 313] on nav "Lahmacun Drinks Grills" at bounding box center [576, 269] width 357 height 113
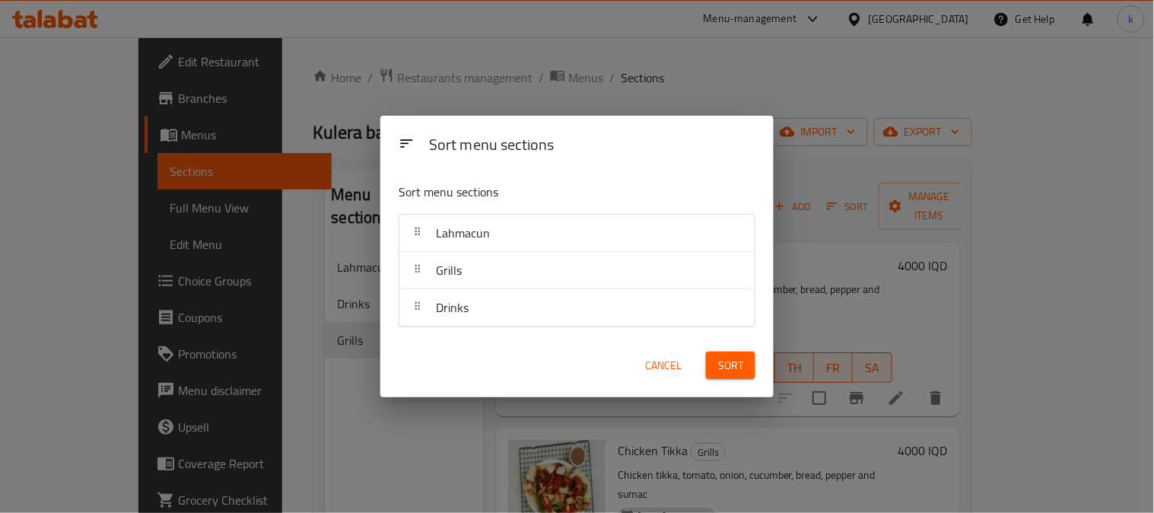
click at [750, 370] on button "Sort" at bounding box center [730, 365] width 49 height 28
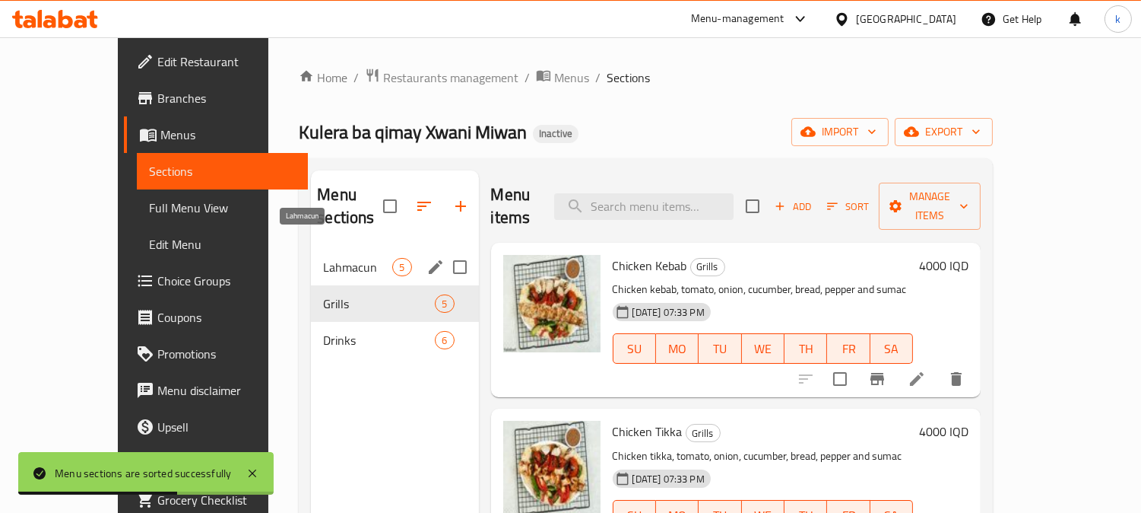
click at [323, 258] on span "Lahmacun" at bounding box center [357, 267] width 69 height 18
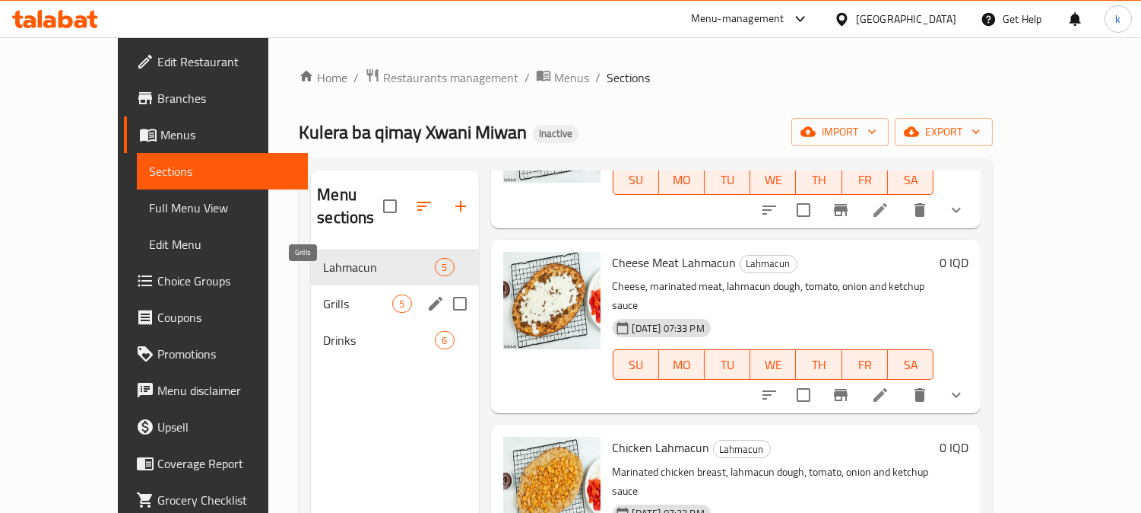
click at [323, 294] on span "Grills" at bounding box center [357, 303] width 69 height 18
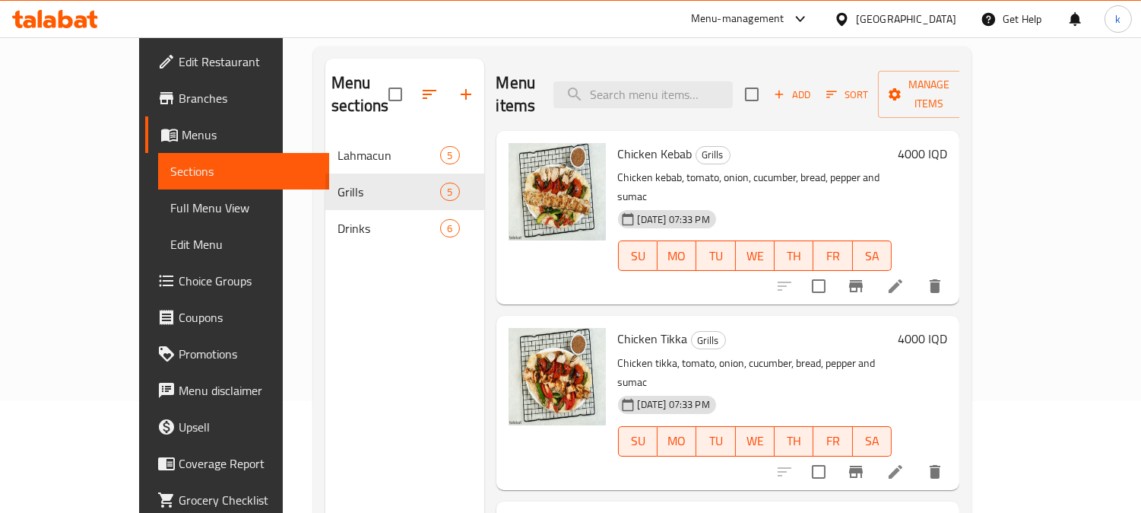
scroll to position [71, 0]
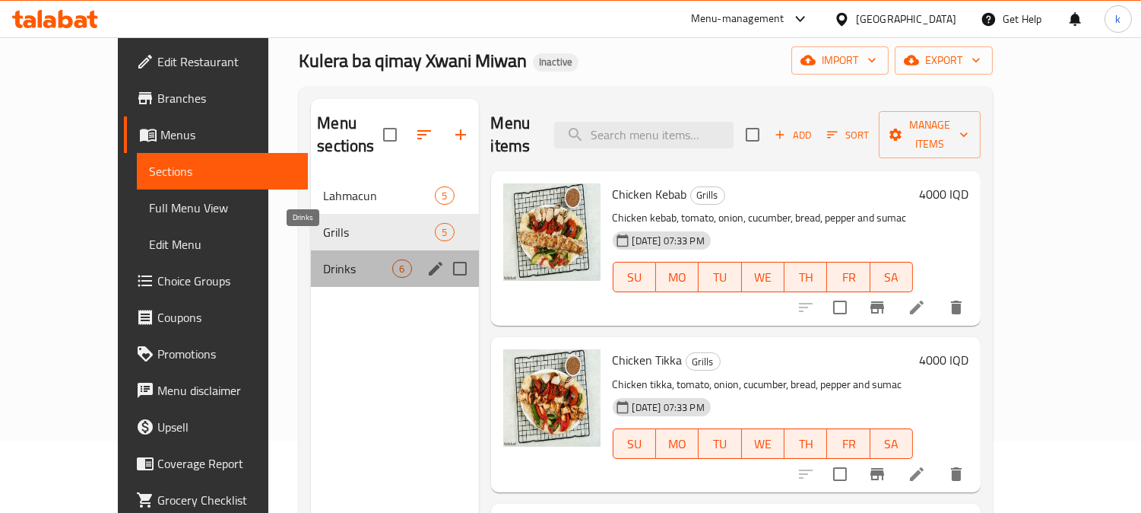
click at [323, 259] on span "Drinks" at bounding box center [357, 268] width 69 height 18
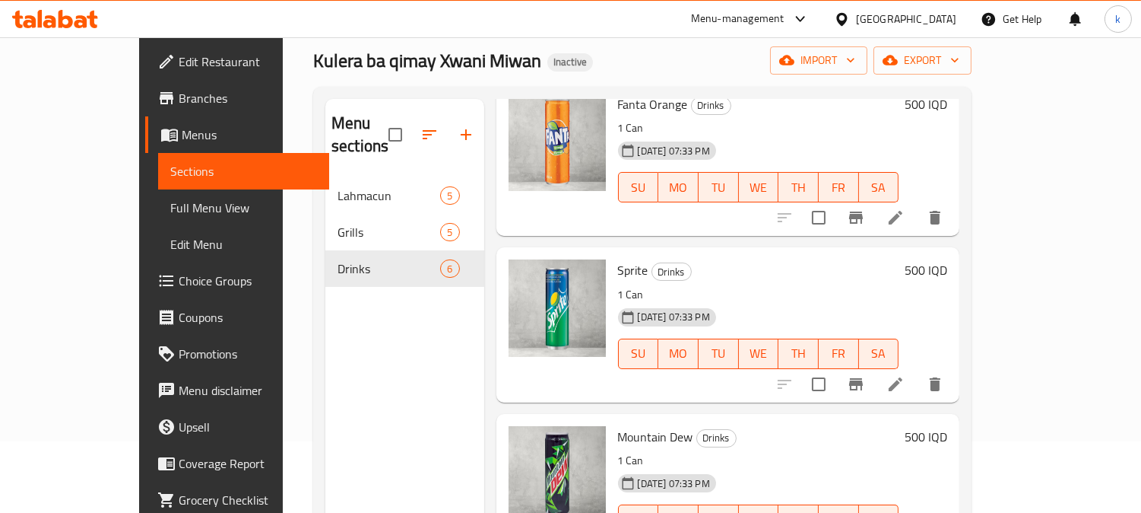
scroll to position [521, 0]
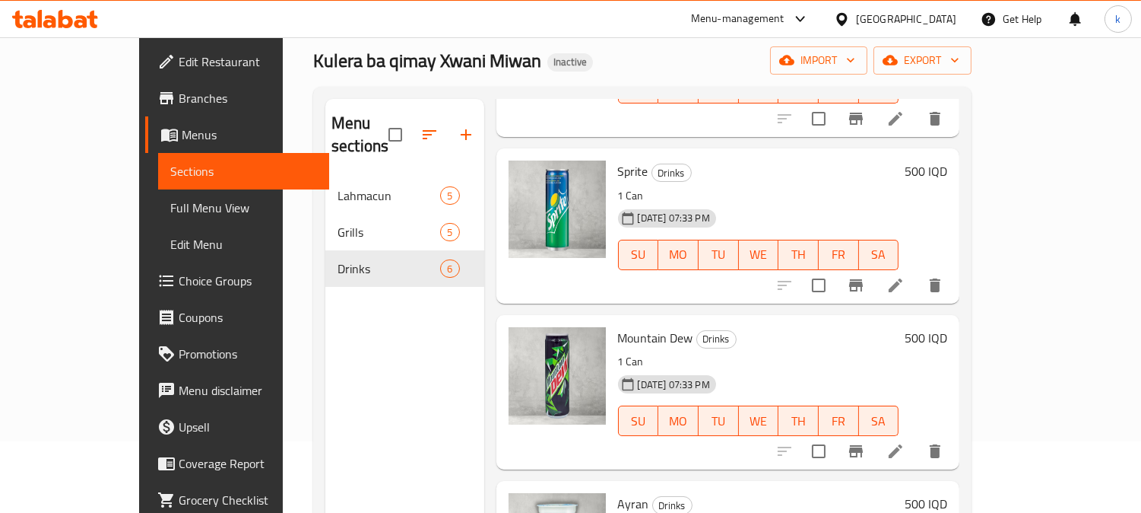
click at [145, 72] on link "Edit Restaurant" at bounding box center [237, 61] width 185 height 36
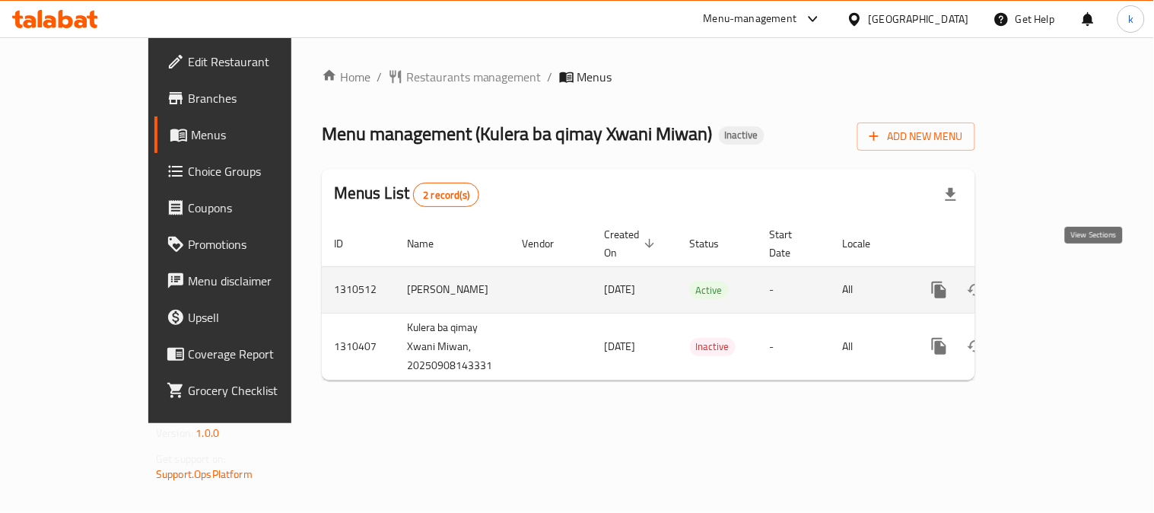
click at [1058, 281] on icon "enhanced table" at bounding box center [1048, 290] width 18 height 18
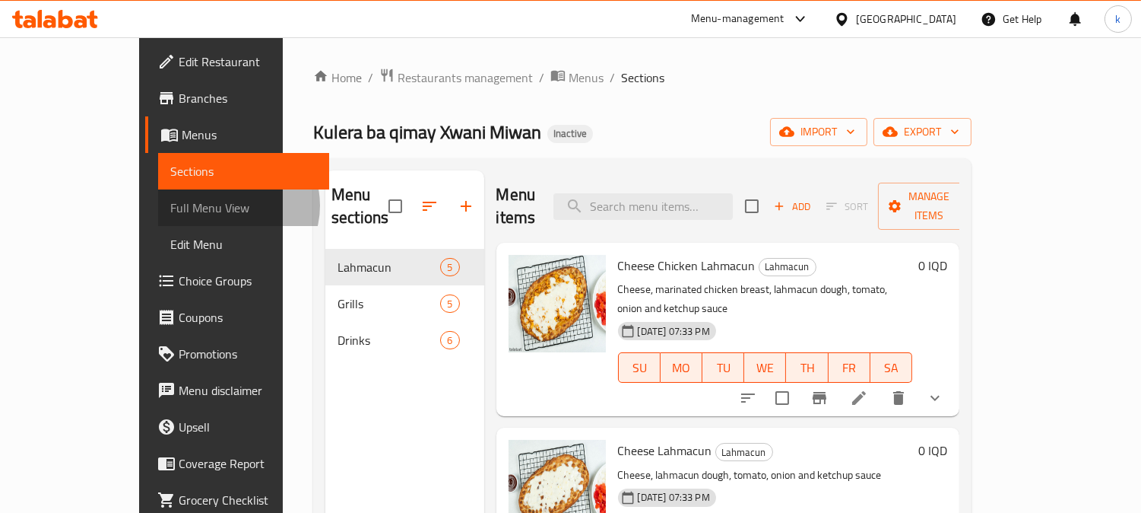
click at [170, 205] on span "Full Menu View" at bounding box center [244, 207] width 148 height 18
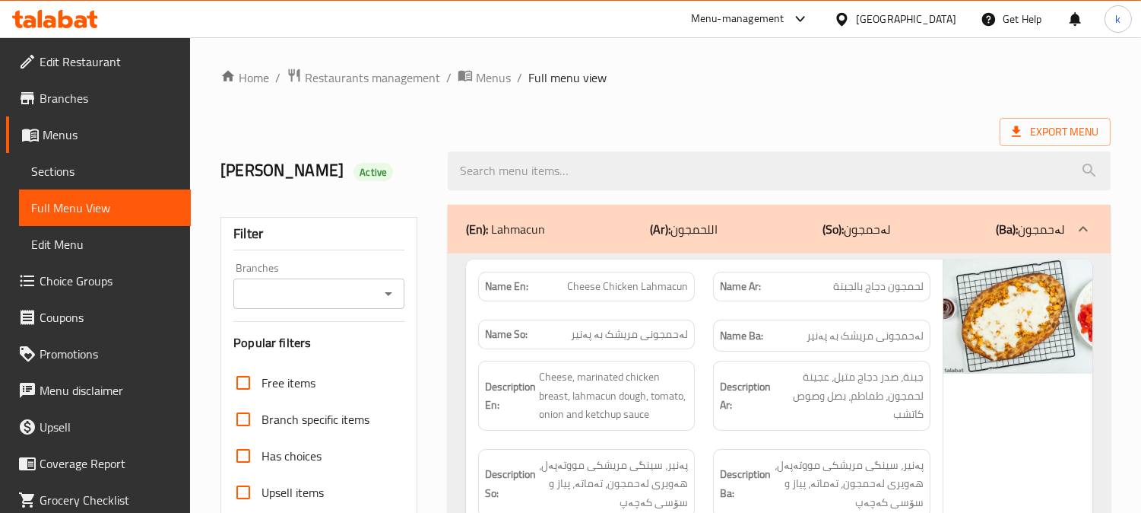
click at [313, 304] on input "Branches" at bounding box center [306, 293] width 137 height 21
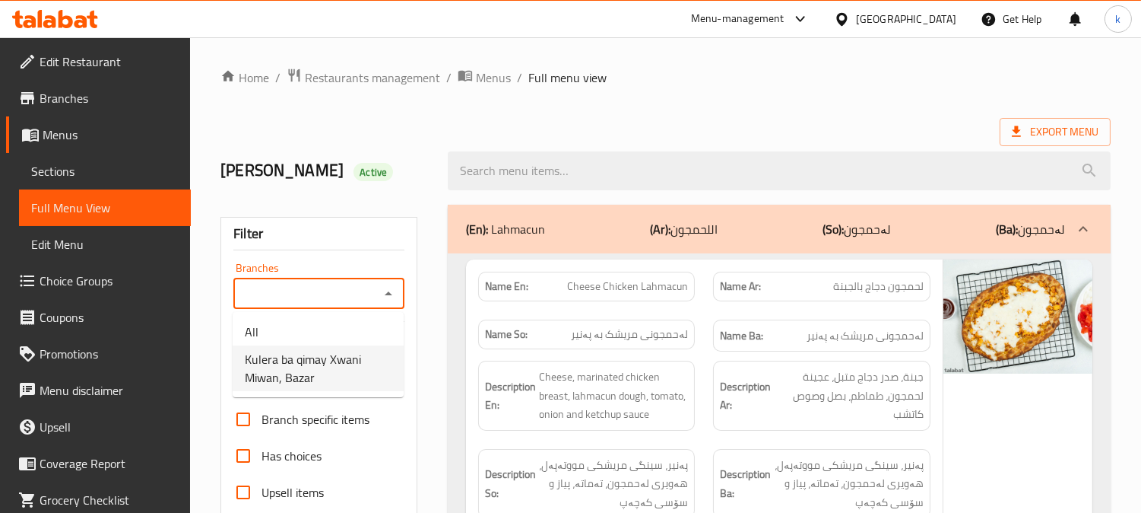
click at [345, 358] on span "Kulera ba qimay Xwani Miwan, Bazar" at bounding box center [318, 368] width 147 height 36
type input "Kulera ba qimay Xwani Miwan, Bazar"
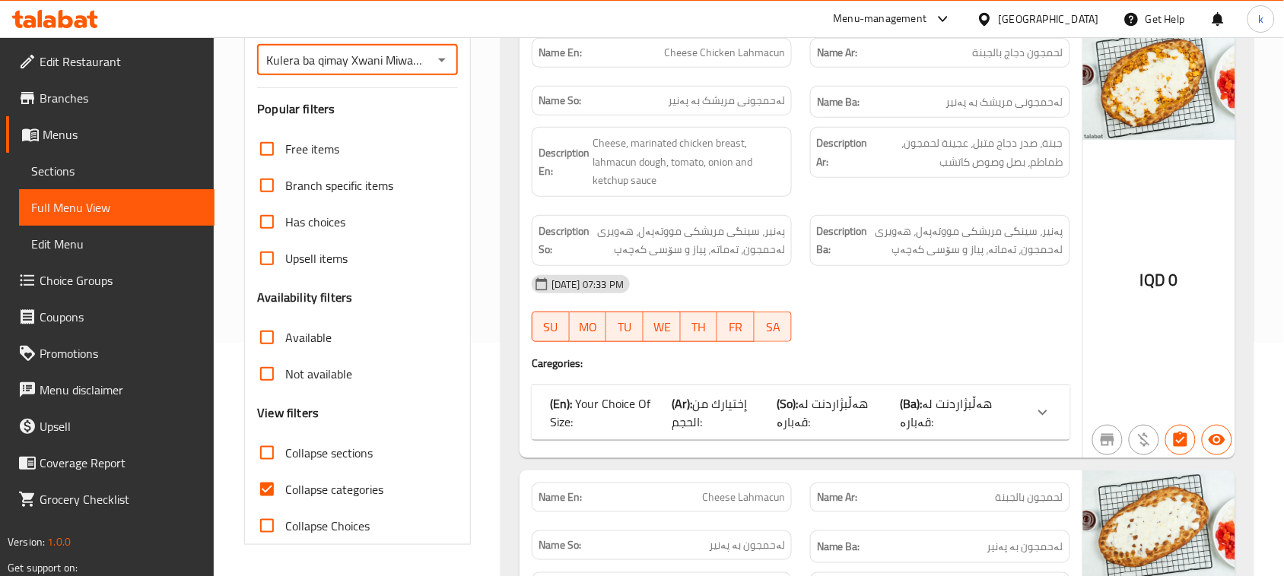
scroll to position [298, 0]
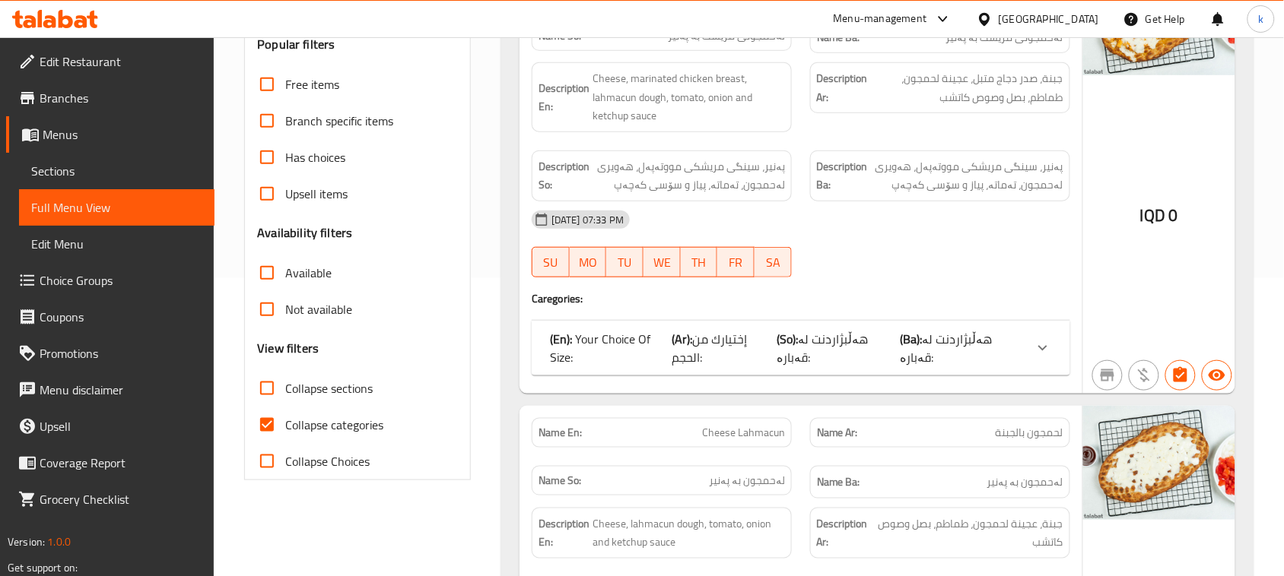
click at [342, 416] on span "Collapse categories" at bounding box center [334, 425] width 98 height 18
click at [285, 414] on input "Collapse categories" at bounding box center [267, 425] width 36 height 36
checkbox input "false"
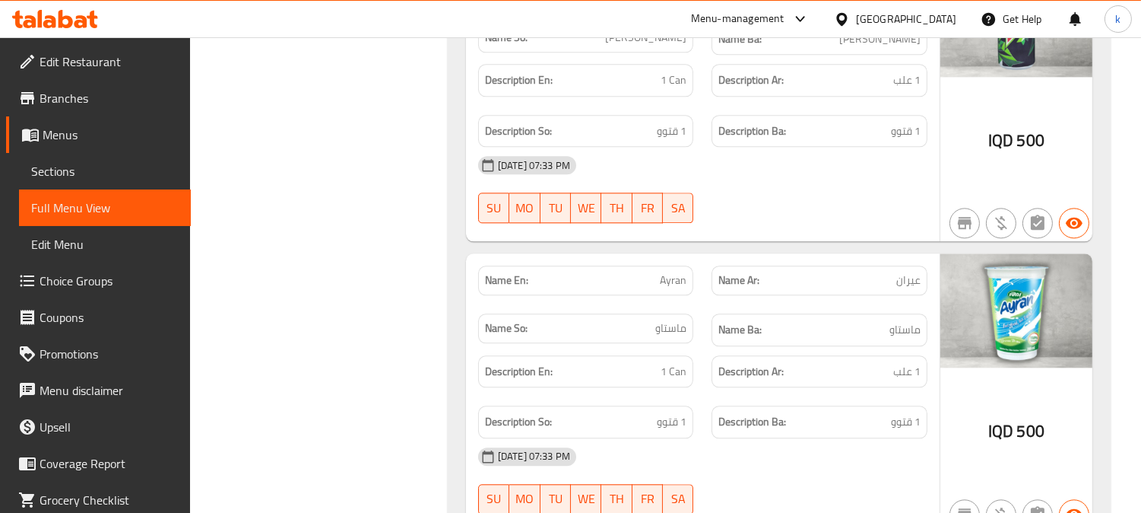
scroll to position [6546, 0]
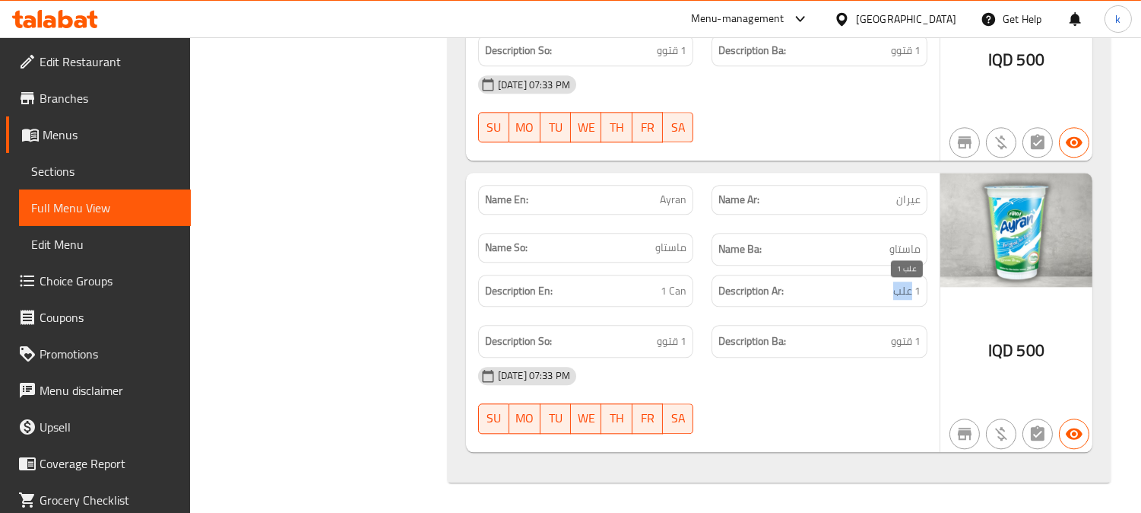
drag, startPoint x: 911, startPoint y: 291, endPoint x: 881, endPoint y: 290, distance: 30.5
click at [884, 291] on h6 "Description Ar: 1 علب" at bounding box center [820, 290] width 202 height 19
click at [876, 289] on h6 "Description Ar: 1 علب" at bounding box center [820, 290] width 202 height 19
